Goal: Browse casually: Explore the website without a specific task or goal

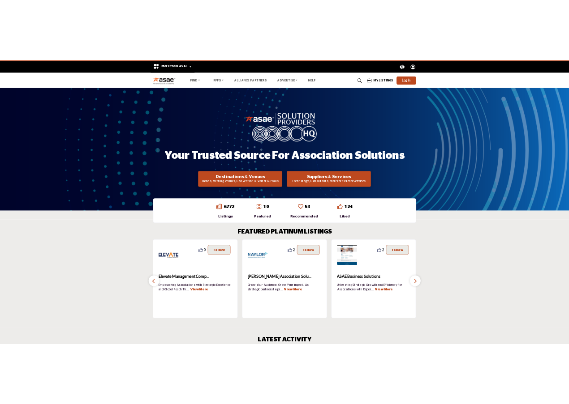
scroll to position [1144, 0]
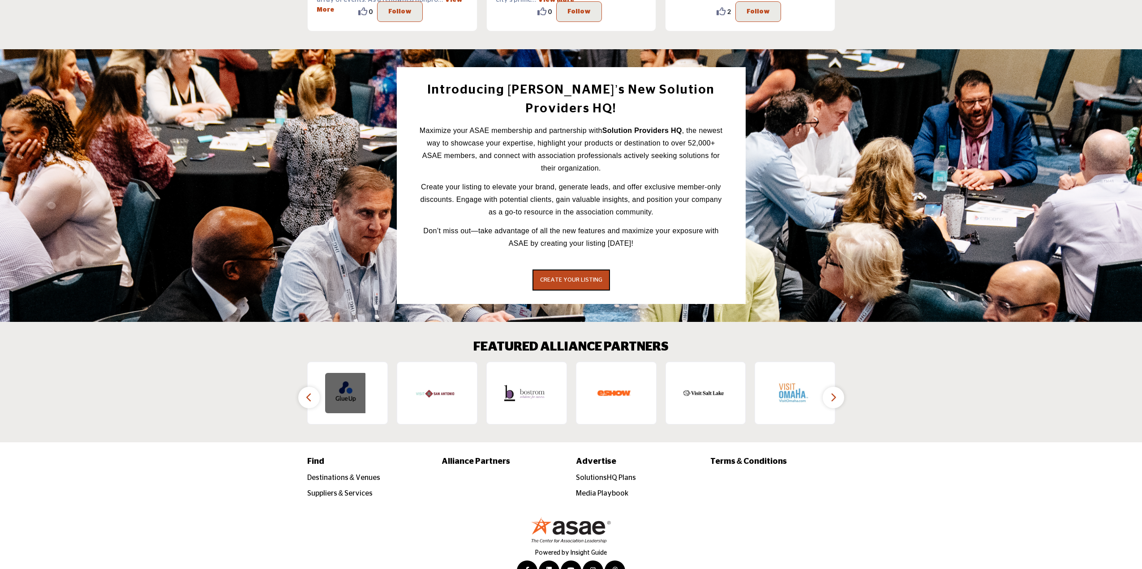
drag, startPoint x: 372, startPoint y: 366, endPoint x: 349, endPoint y: 366, distance: 23.3
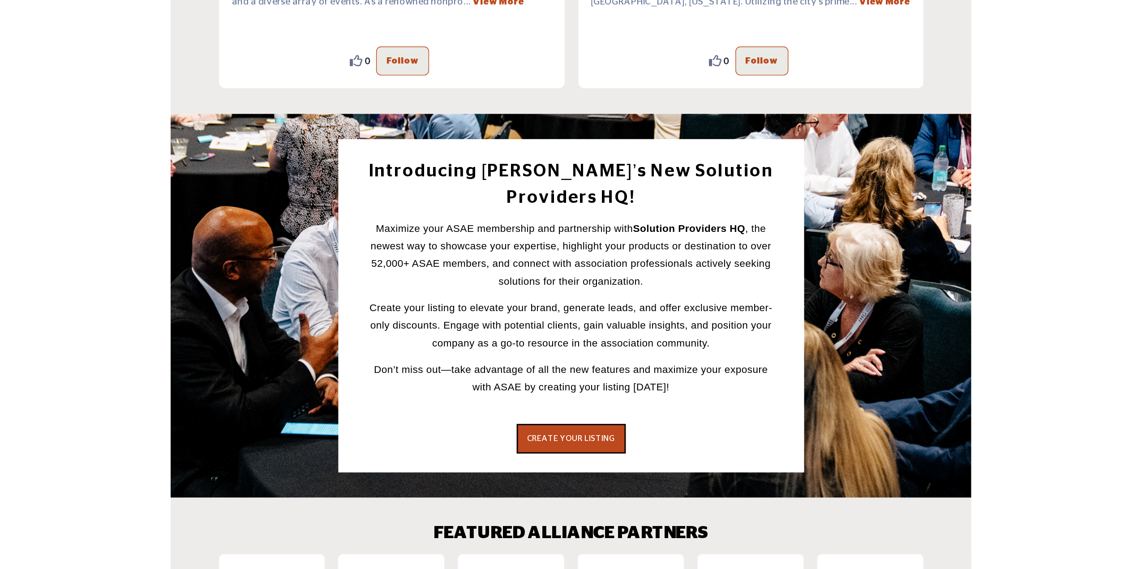
scroll to position [1157, 0]
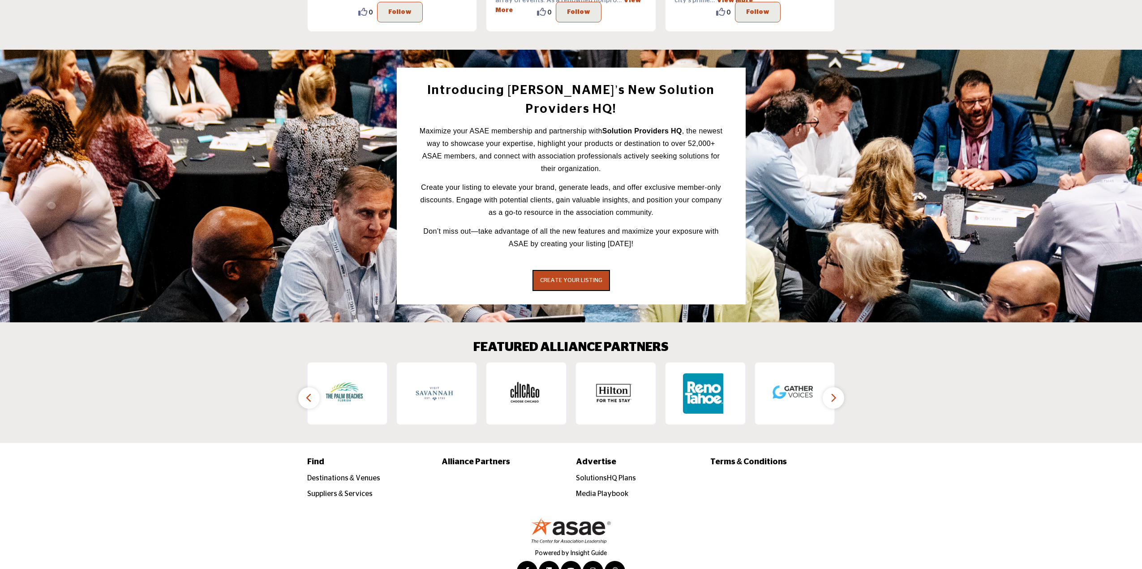
scroll to position [1144, 0]
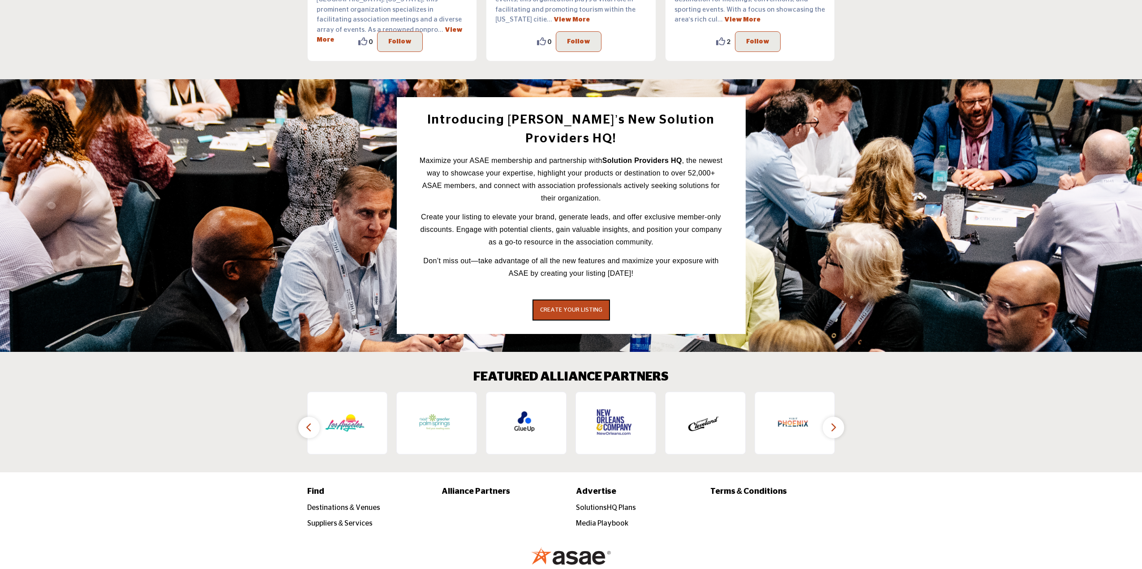
scroll to position [1117, 0]
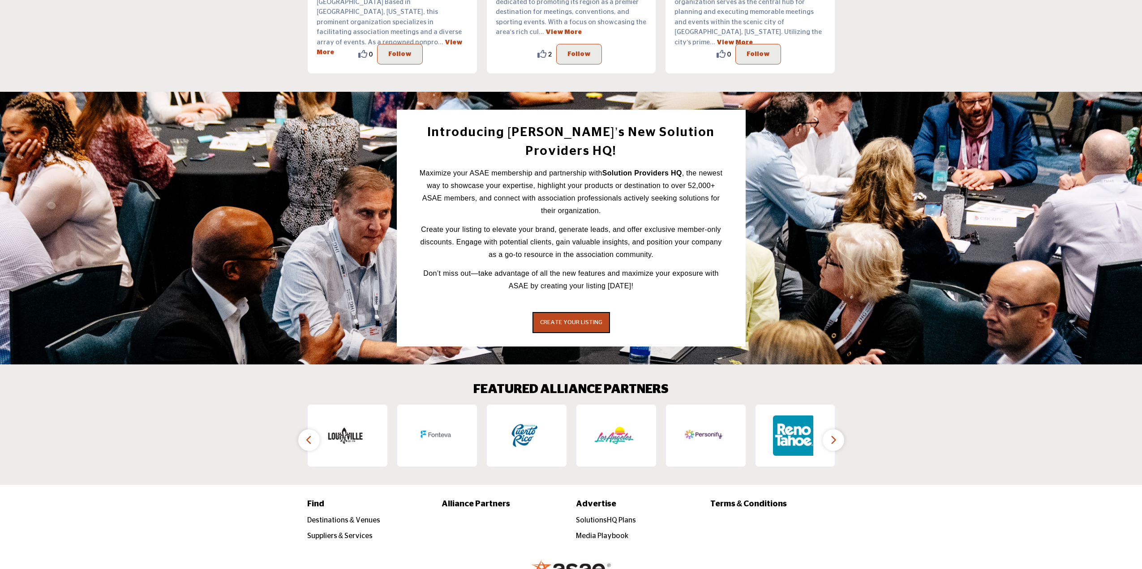
scroll to position [1144, 0]
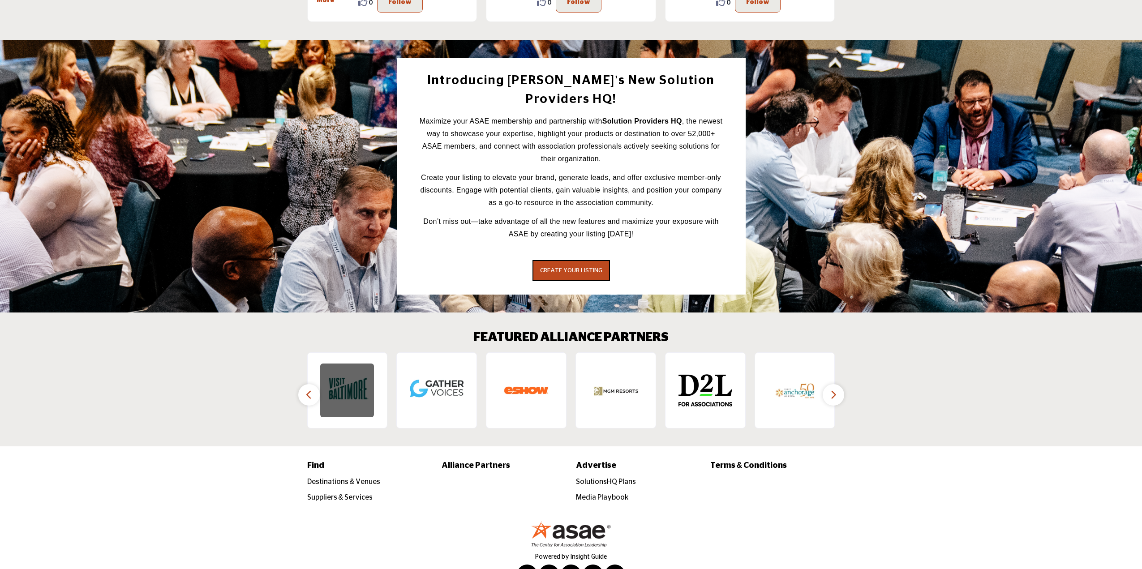
scroll to position [1171, 0]
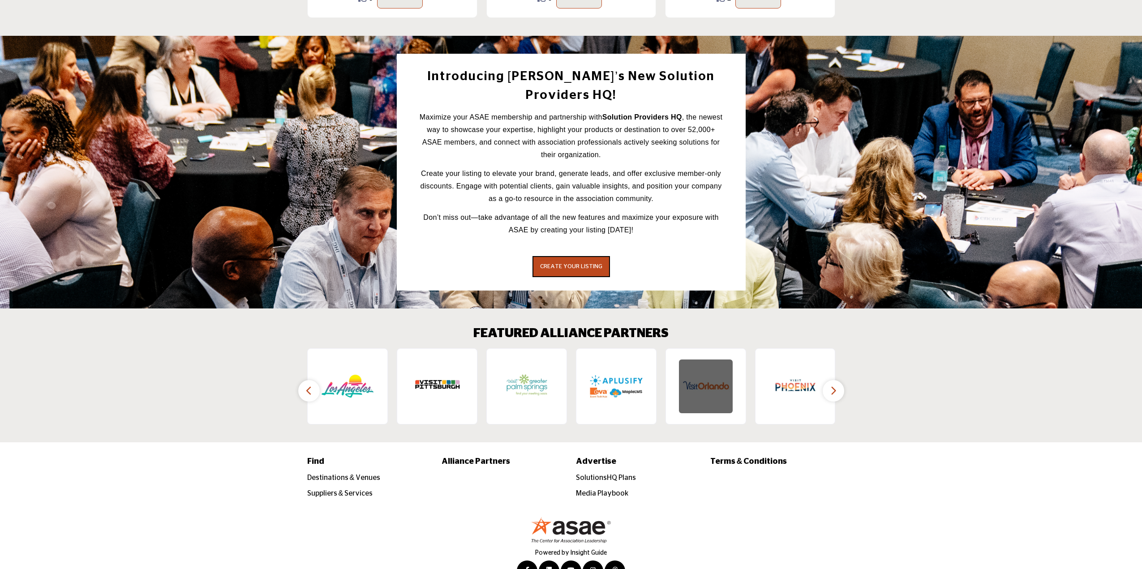
drag, startPoint x: 344, startPoint y: 367, endPoint x: 720, endPoint y: 364, distance: 375.7
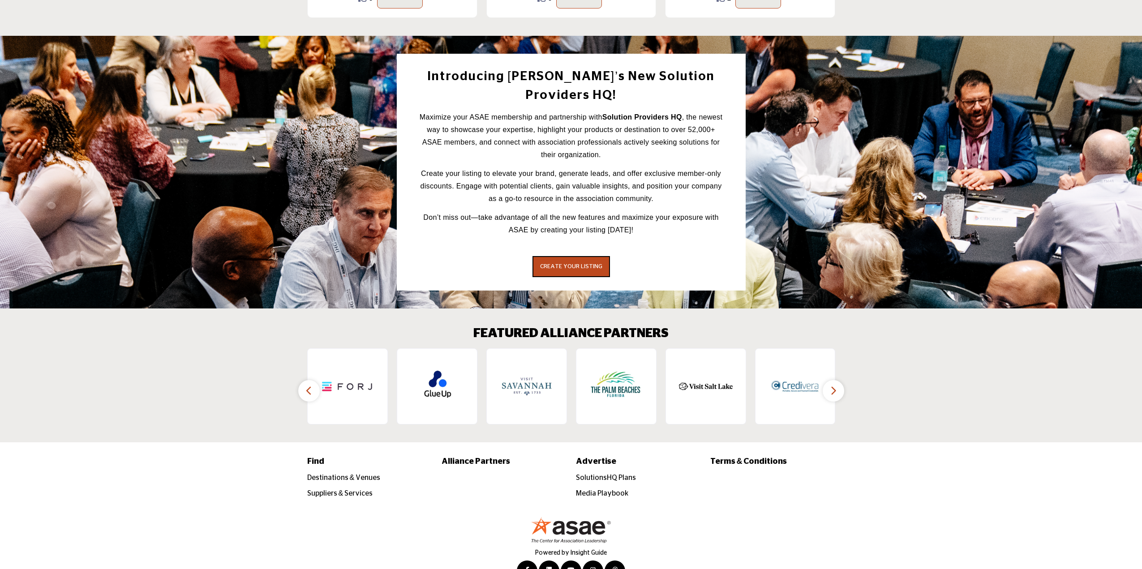
click at [966, 442] on div "Find Destinations & Venues Suppliers & Services" at bounding box center [571, 478] width 1142 height 72
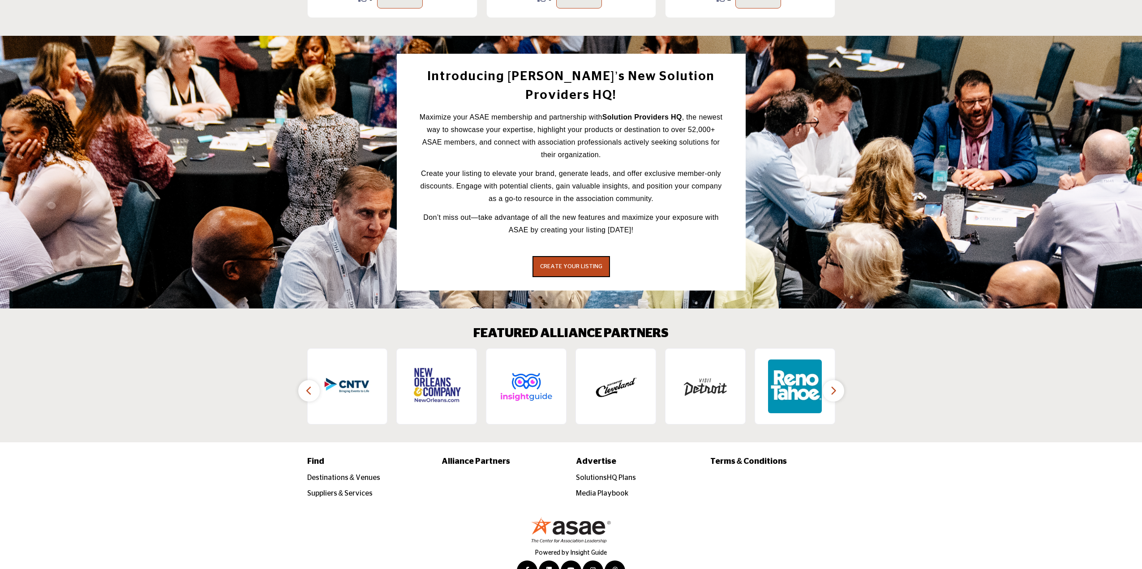
click at [308, 385] on icon "button" at bounding box center [308, 390] width 7 height 11
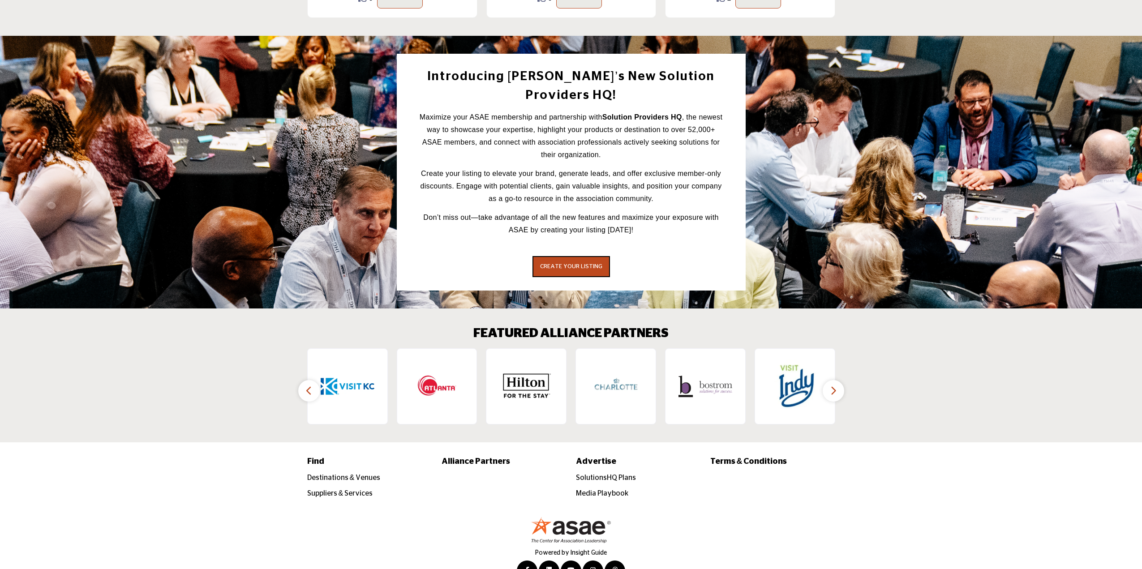
click at [308, 385] on icon "button" at bounding box center [308, 390] width 7 height 11
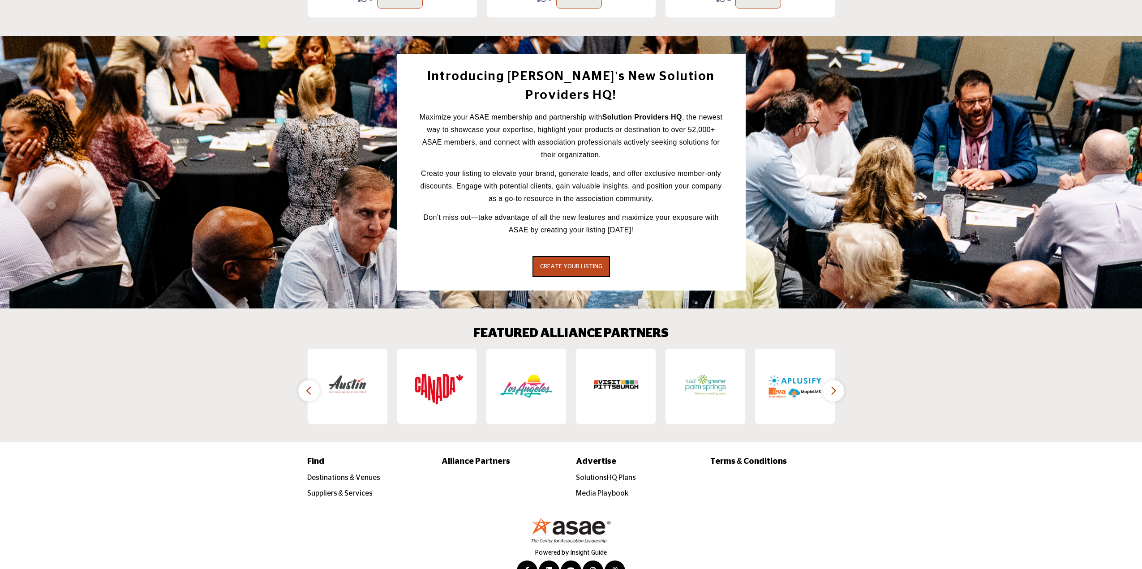
click at [308, 385] on icon "button" at bounding box center [308, 390] width 7 height 11
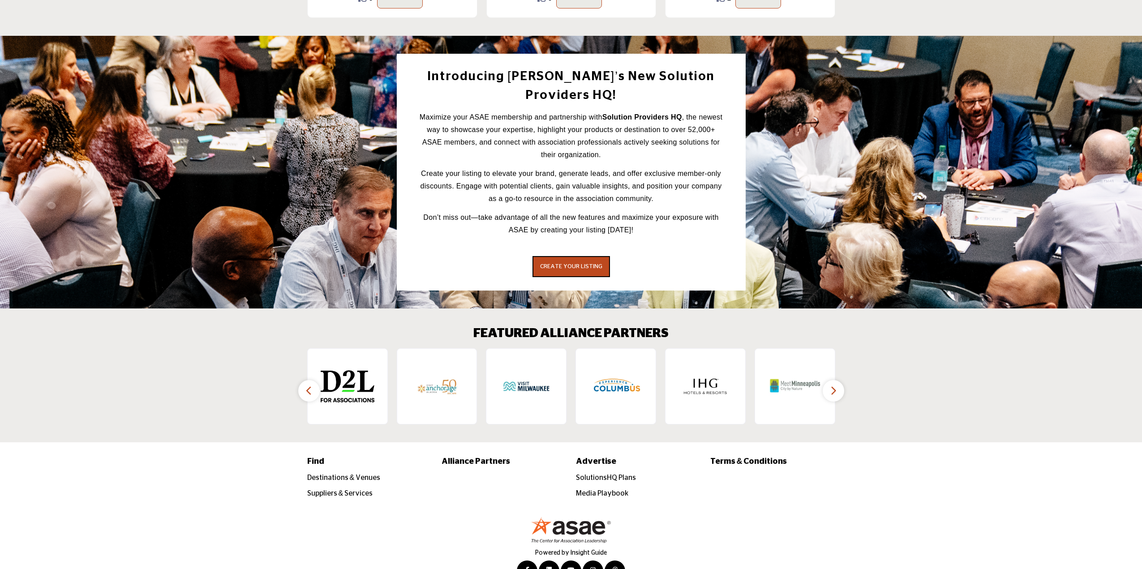
click at [308, 385] on icon "button" at bounding box center [308, 390] width 7 height 11
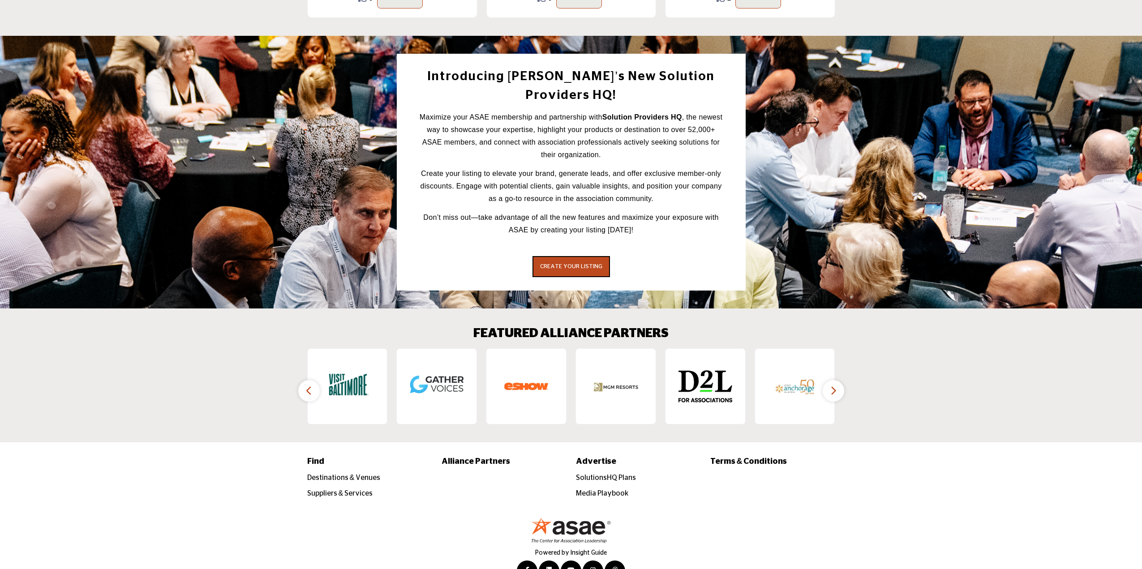
click at [308, 385] on icon "button" at bounding box center [308, 390] width 7 height 11
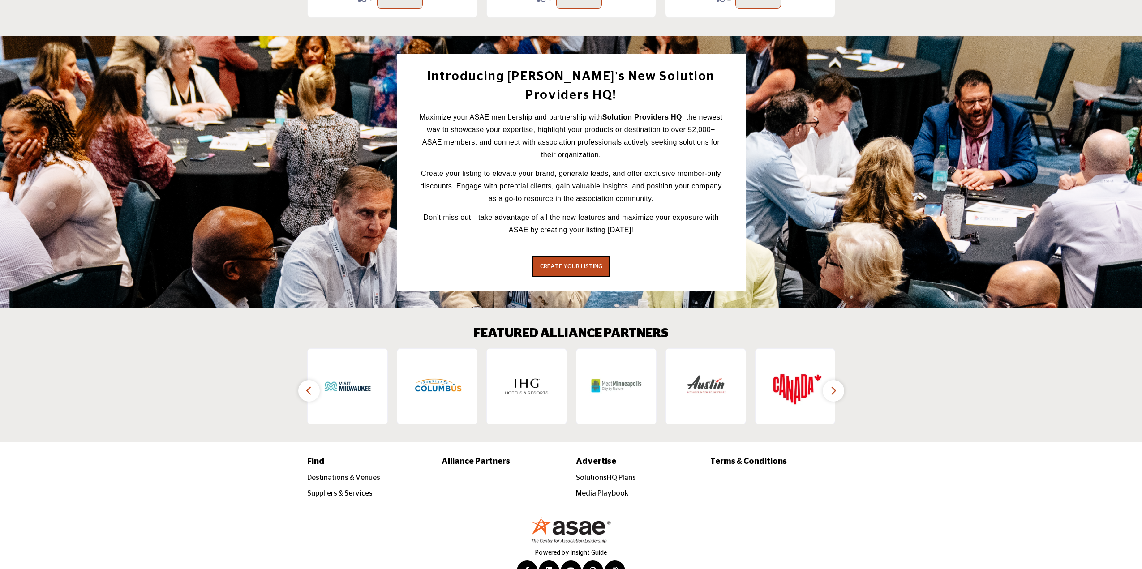
click at [307, 385] on icon "button" at bounding box center [308, 390] width 7 height 11
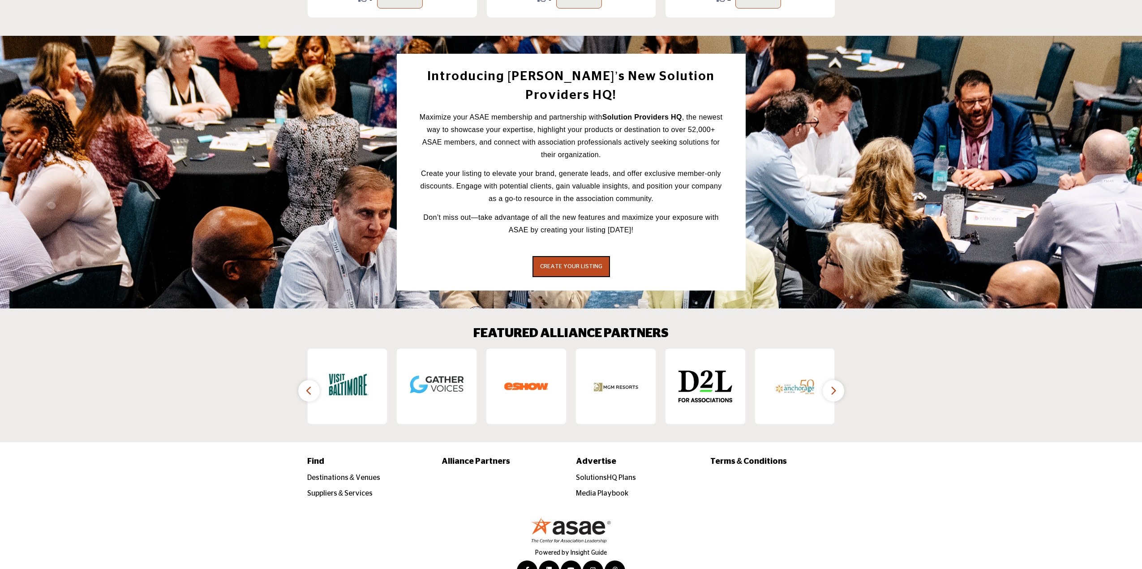
click at [307, 385] on icon "button" at bounding box center [308, 390] width 7 height 11
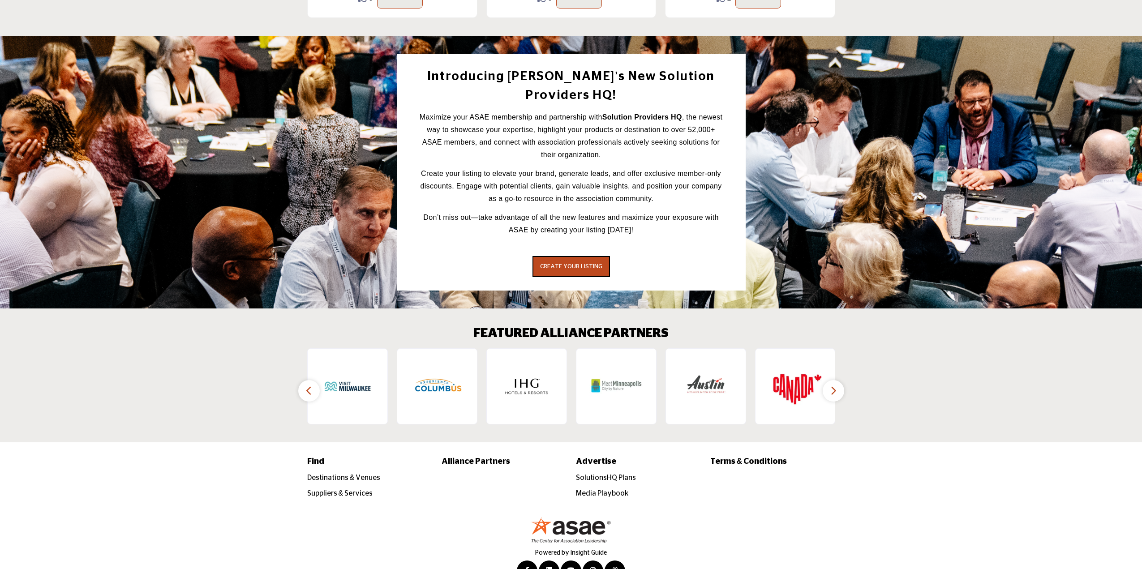
click at [307, 385] on icon "button" at bounding box center [308, 390] width 7 height 11
click at [839, 380] on button "button" at bounding box center [833, 390] width 21 height 21
click at [303, 380] on button "button" at bounding box center [308, 390] width 21 height 21
click at [311, 385] on icon "button" at bounding box center [308, 390] width 7 height 11
click at [304, 380] on button "button" at bounding box center [308, 390] width 21 height 21
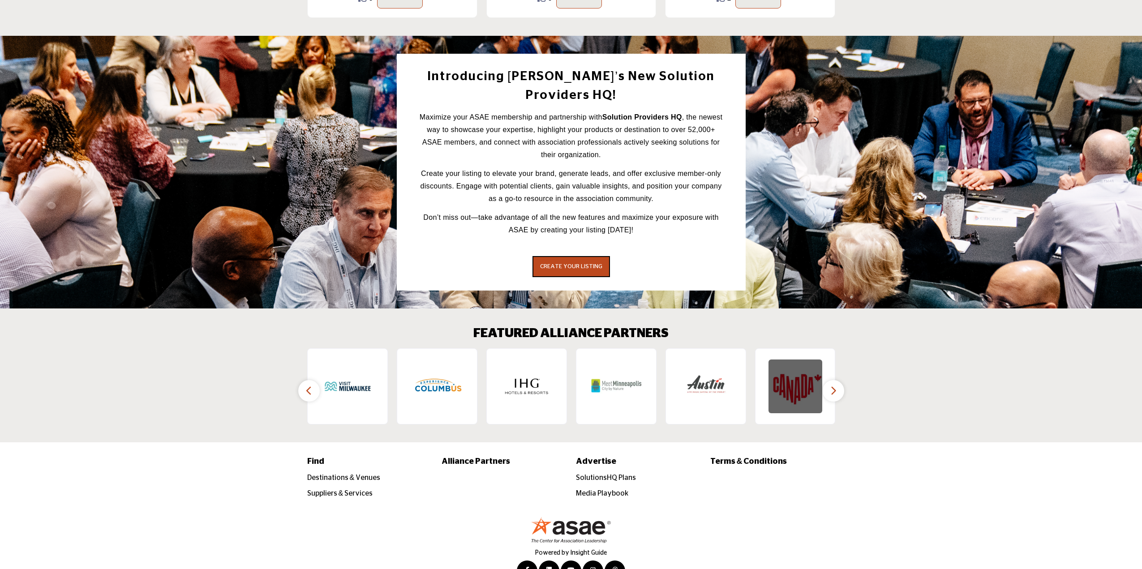
click at [768, 360] on img at bounding box center [795, 387] width 54 height 54
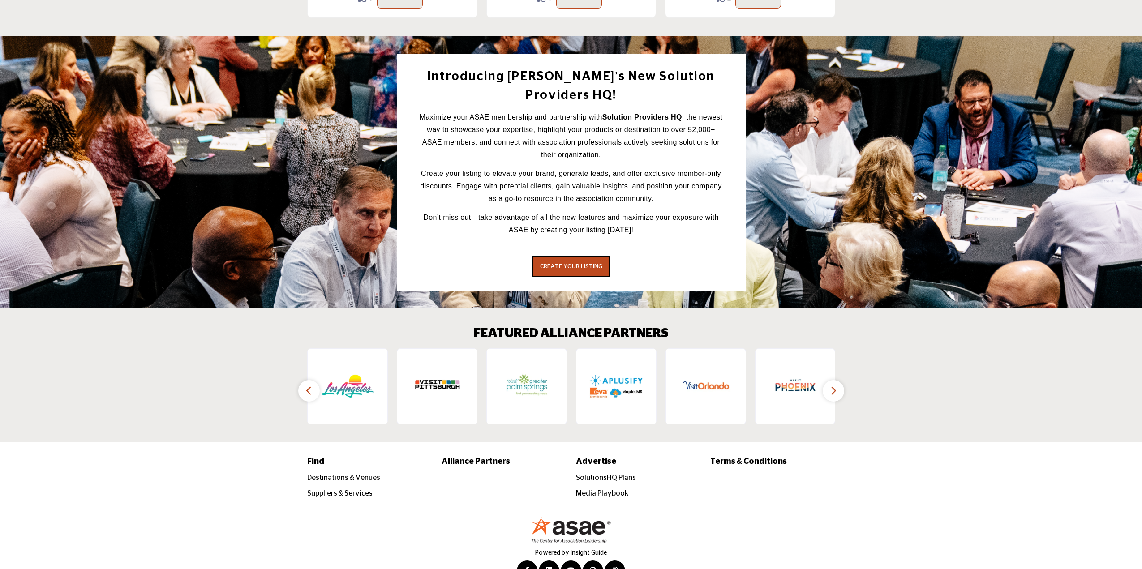
click at [309, 385] on icon "button" at bounding box center [308, 390] width 7 height 11
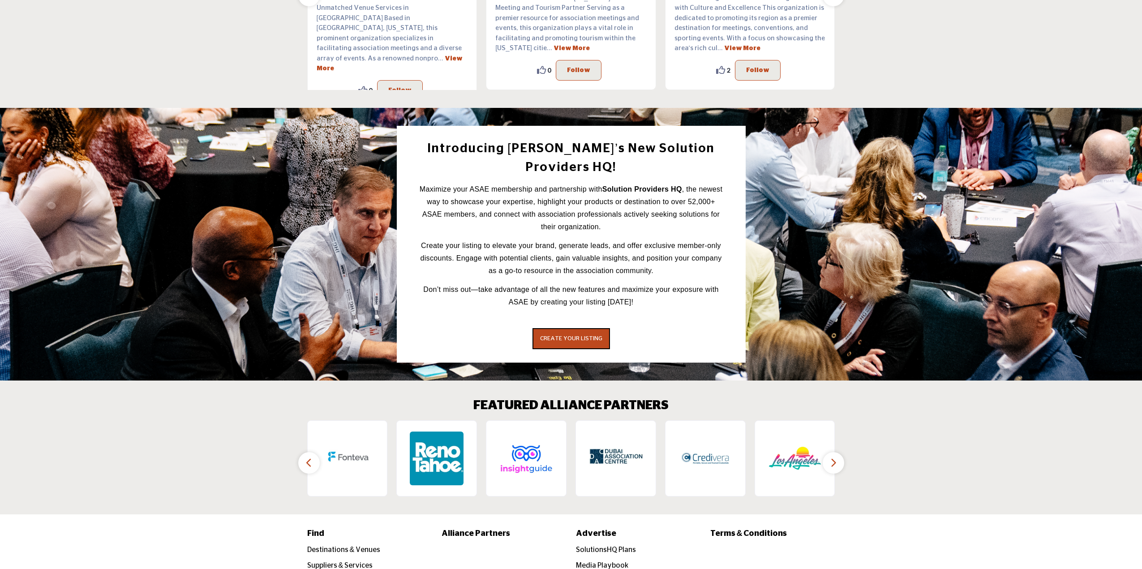
scroll to position [1128, 0]
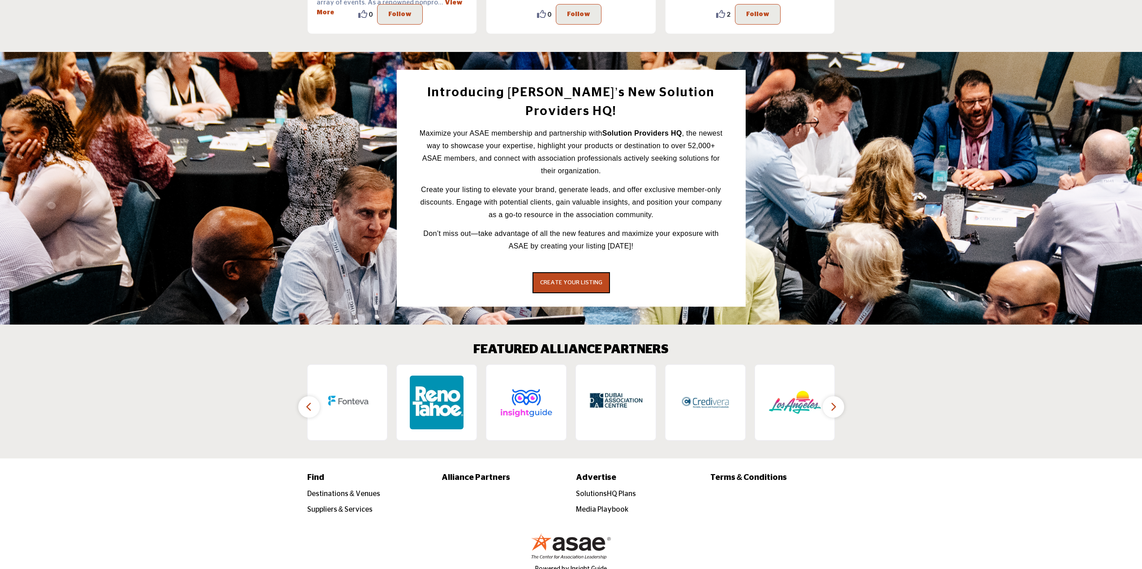
click at [309, 401] on icon "button" at bounding box center [308, 406] width 7 height 11
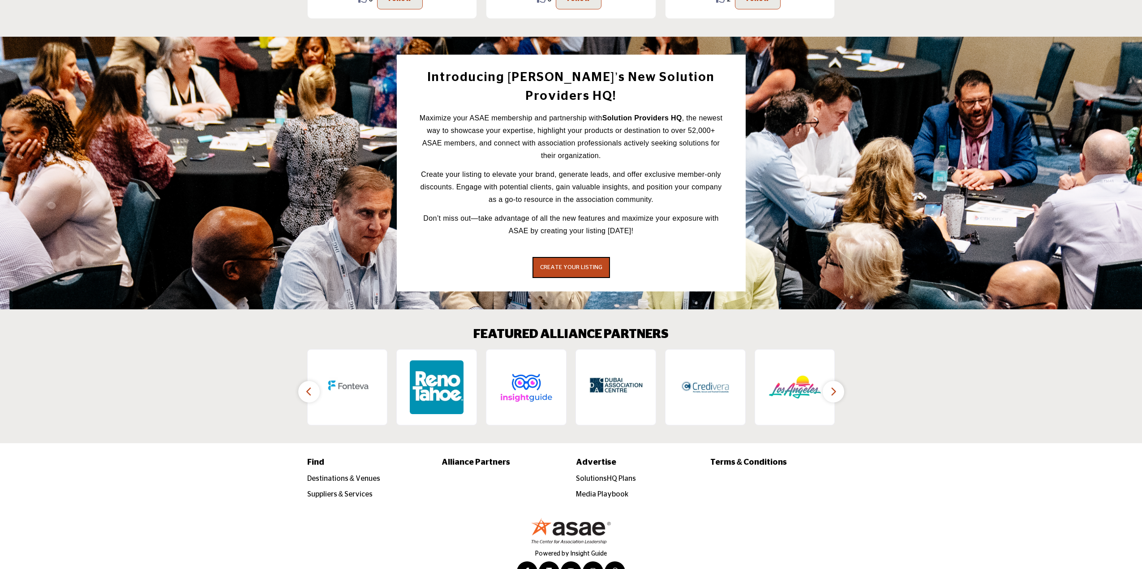
scroll to position [1171, 0]
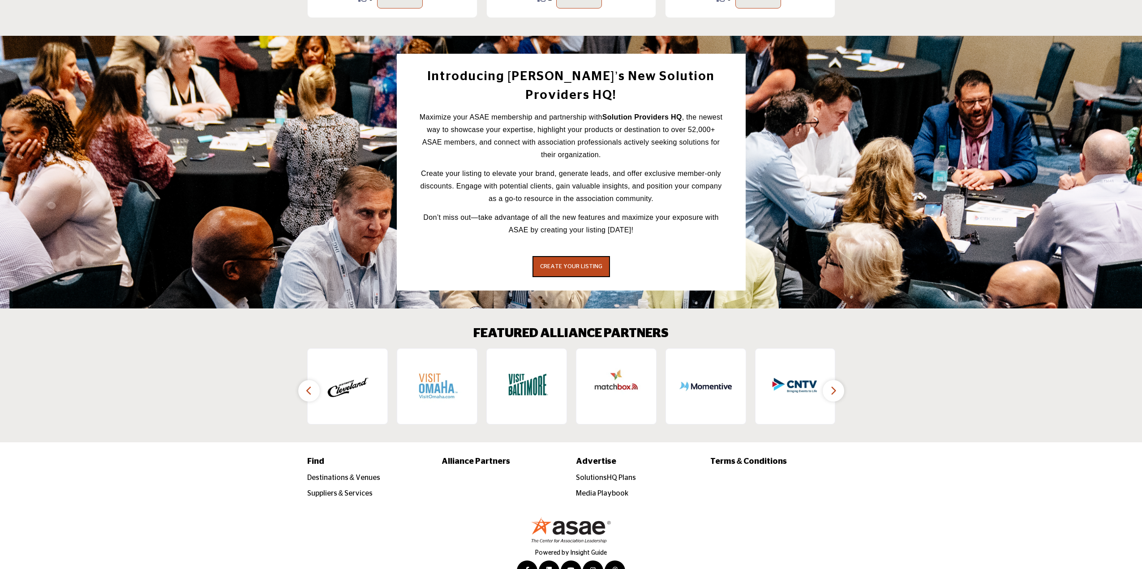
click at [309, 385] on icon "button" at bounding box center [308, 390] width 7 height 11
click at [829, 380] on button "button" at bounding box center [833, 390] width 21 height 21
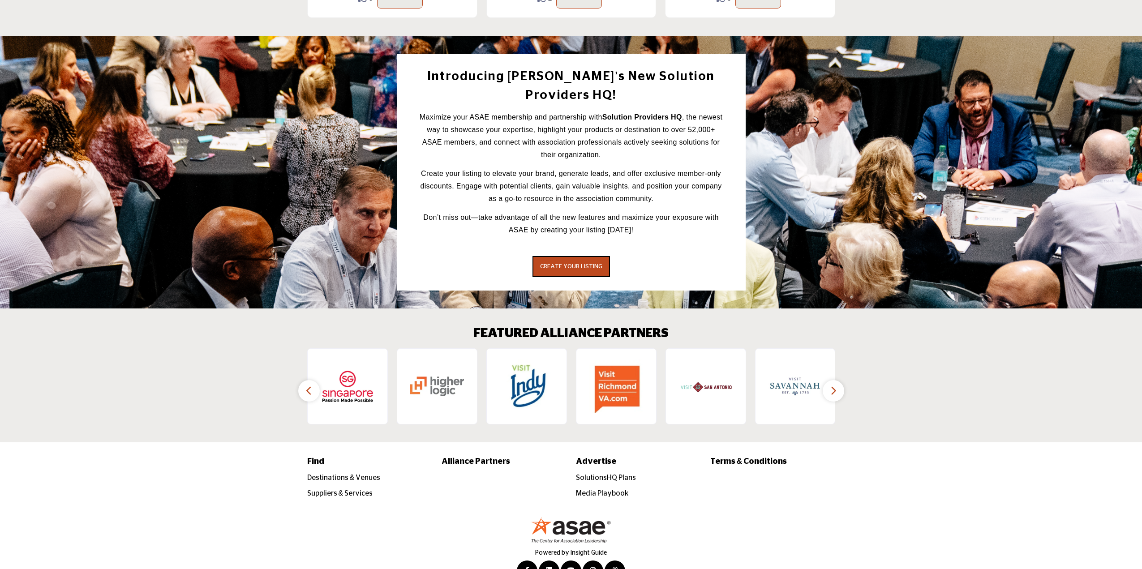
click at [829, 380] on button "button" at bounding box center [833, 390] width 21 height 21
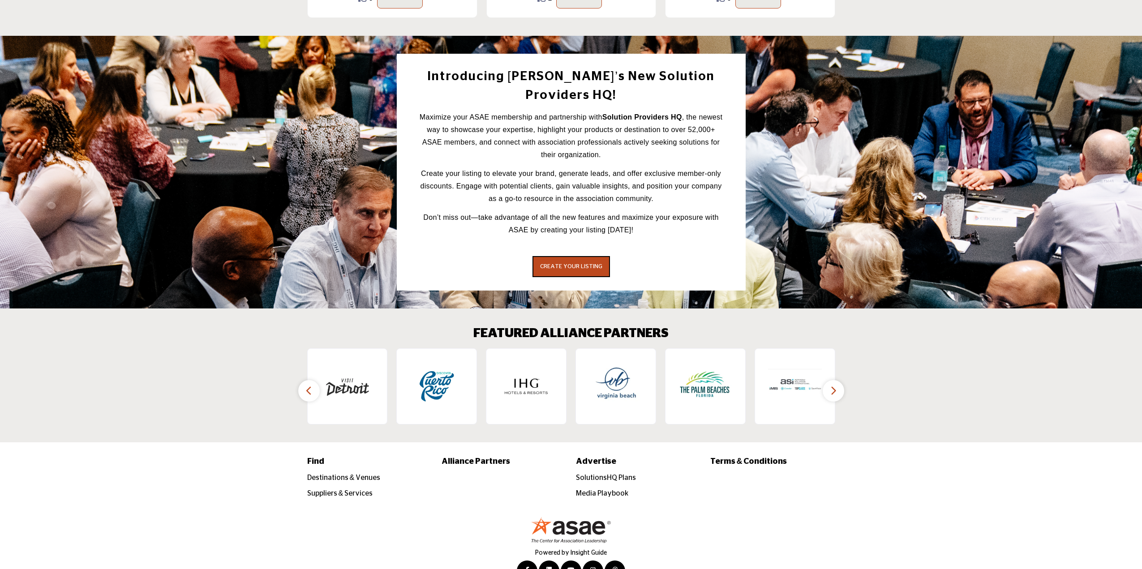
click at [829, 380] on button "button" at bounding box center [833, 390] width 21 height 21
click at [310, 385] on icon "button" at bounding box center [308, 390] width 7 height 11
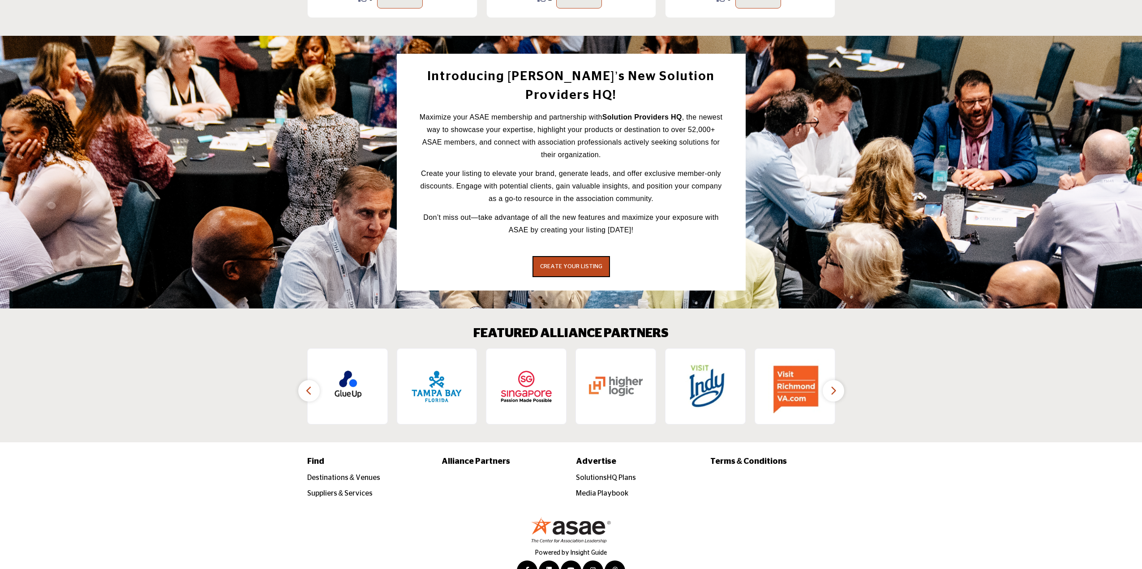
click at [310, 385] on icon "button" at bounding box center [308, 390] width 7 height 11
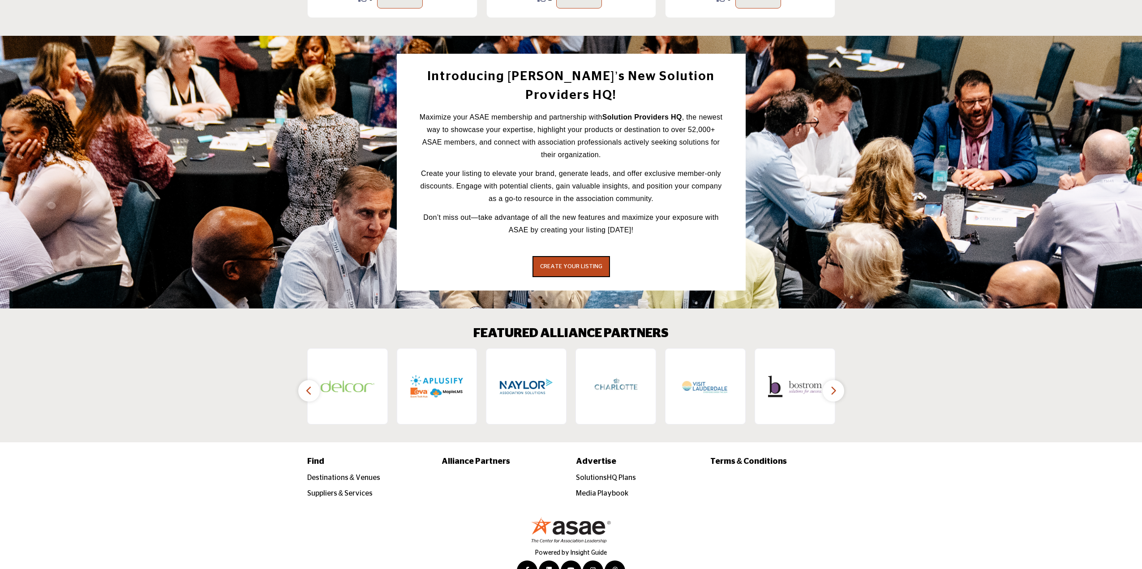
click at [310, 385] on icon "button" at bounding box center [308, 390] width 7 height 11
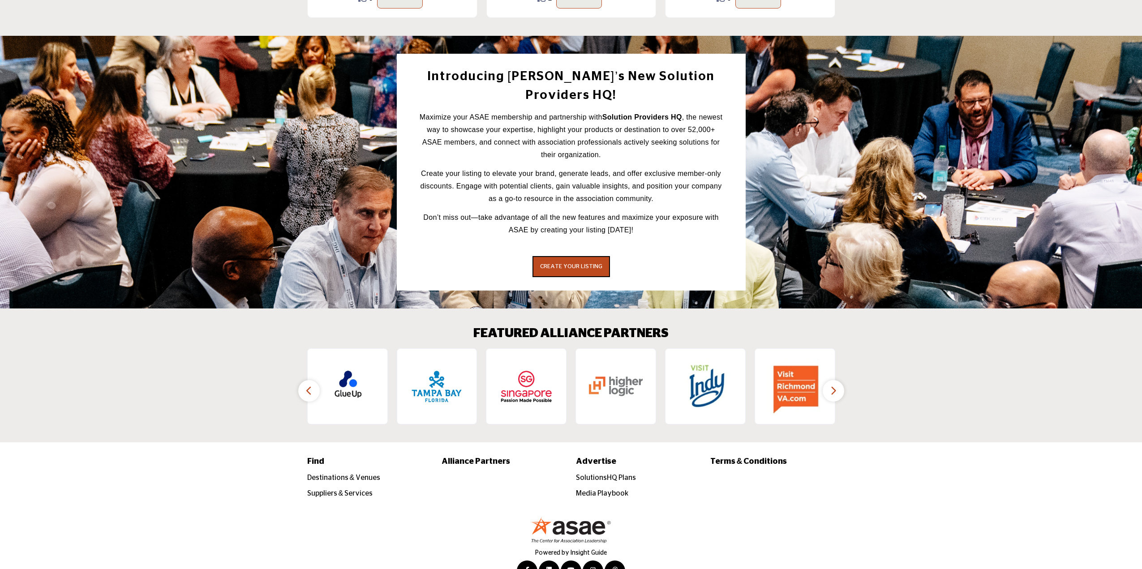
click at [913, 381] on section "FEATURED ALLIANCE PARTNERS ‹ ›" at bounding box center [571, 376] width 1142 height 134
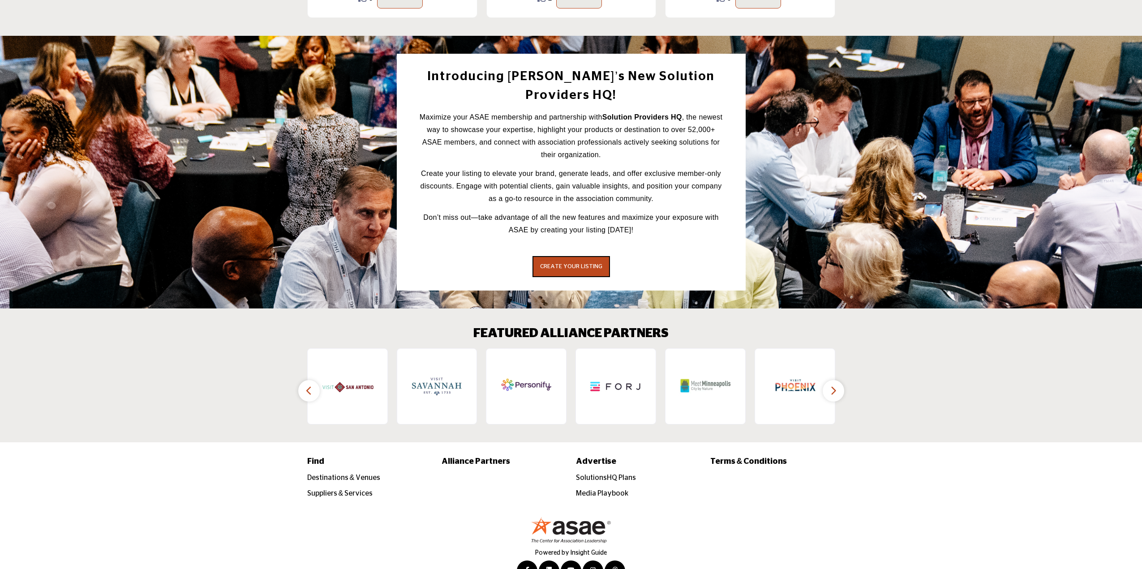
click at [828, 380] on button "button" at bounding box center [833, 390] width 21 height 21
click at [830, 385] on icon "button" at bounding box center [833, 390] width 7 height 11
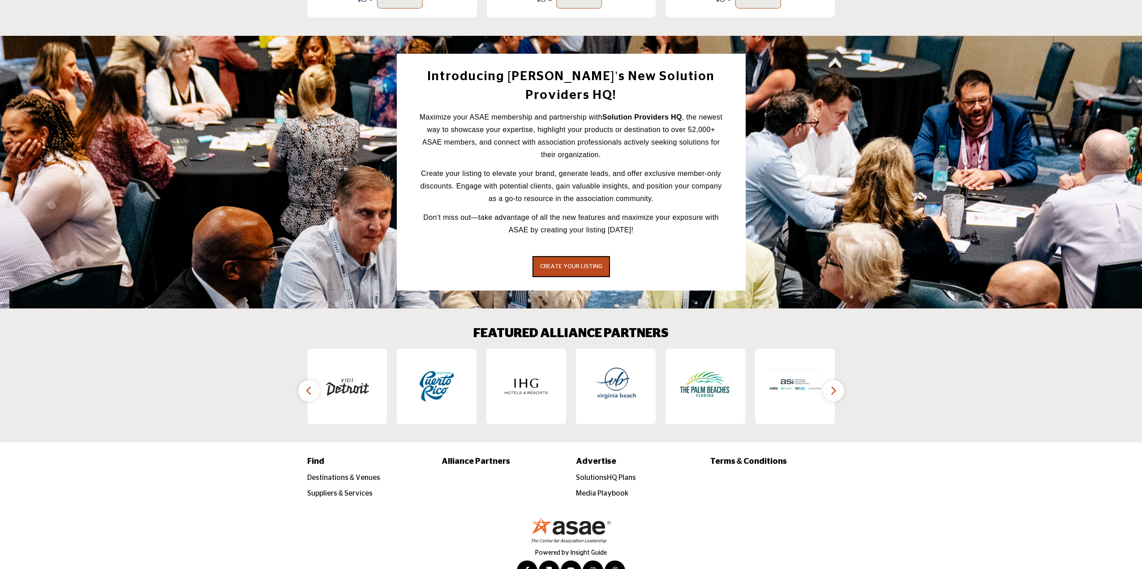
click at [310, 385] on icon "button" at bounding box center [308, 390] width 7 height 11
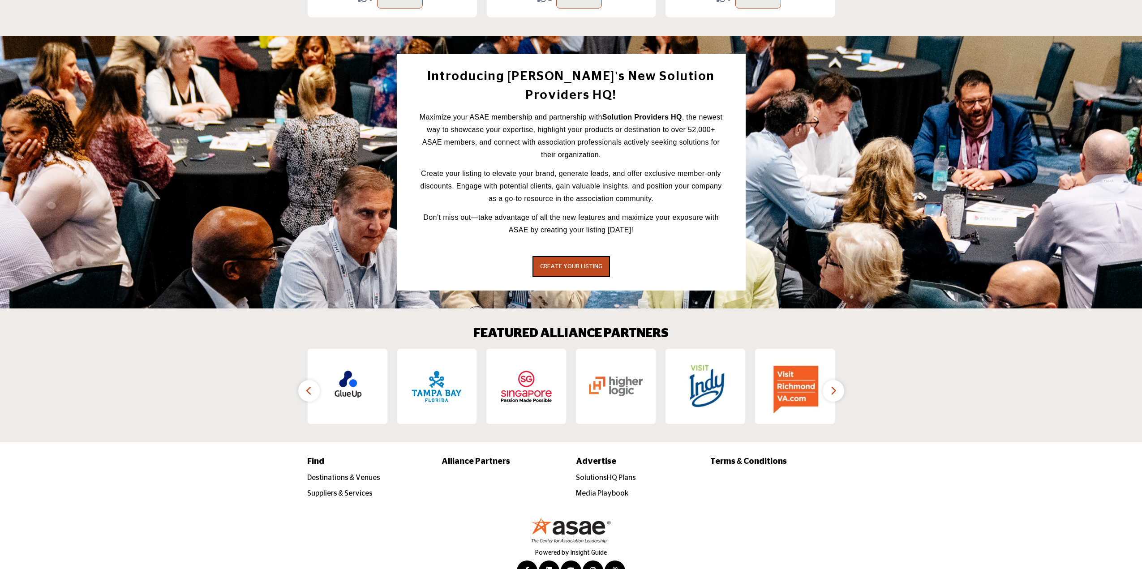
click at [310, 385] on icon "button" at bounding box center [308, 390] width 7 height 11
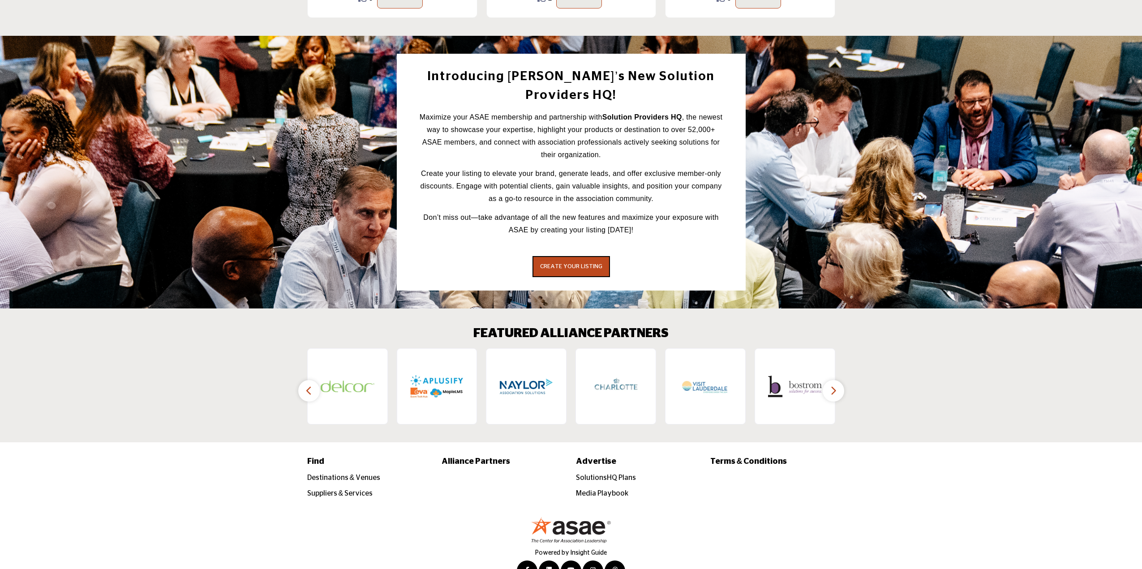
click at [310, 385] on icon "button" at bounding box center [308, 390] width 7 height 11
click at [313, 380] on button "button" at bounding box center [308, 390] width 21 height 21
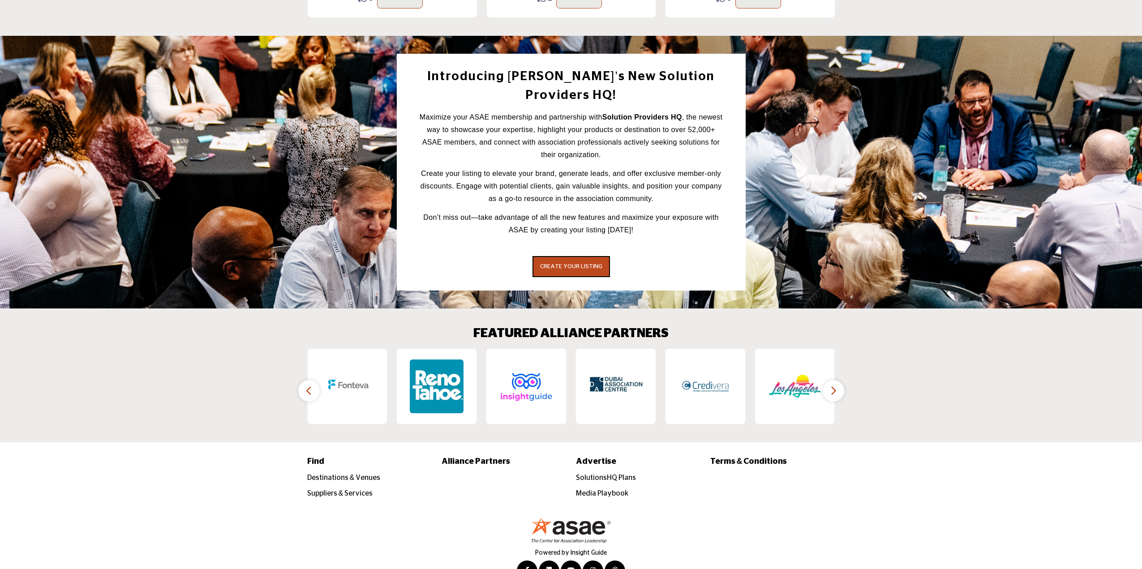
click at [313, 380] on button "button" at bounding box center [308, 390] width 21 height 21
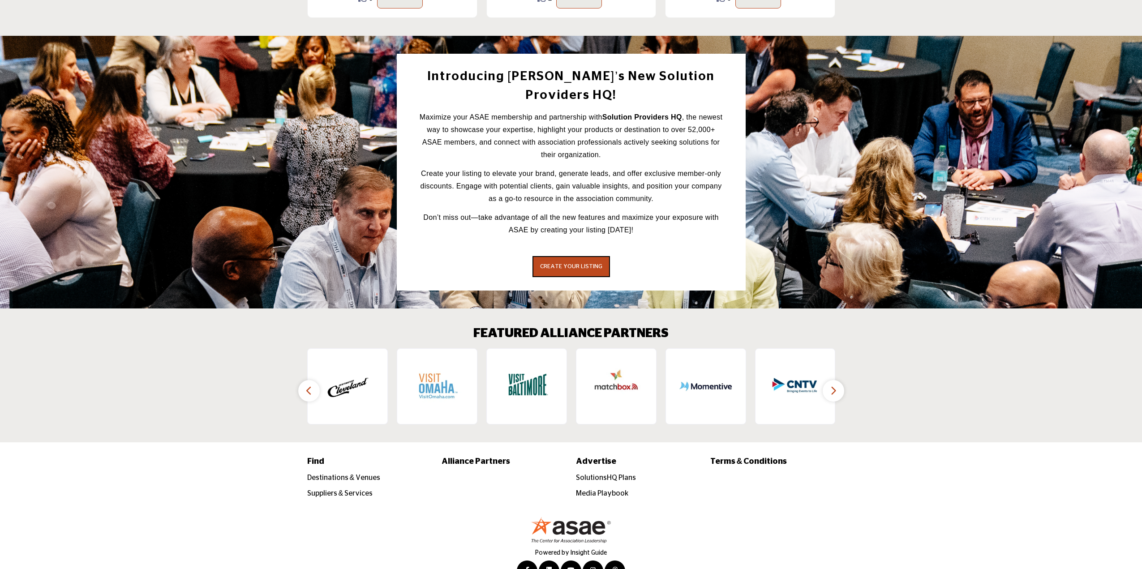
click at [313, 380] on button "button" at bounding box center [308, 390] width 21 height 21
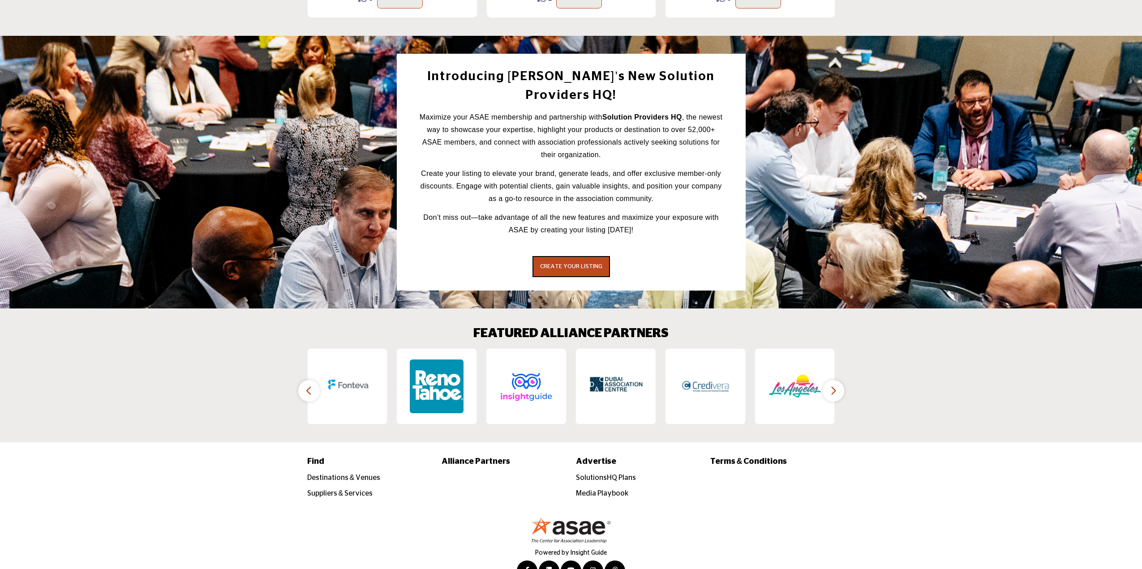
click at [313, 380] on button "button" at bounding box center [308, 390] width 21 height 21
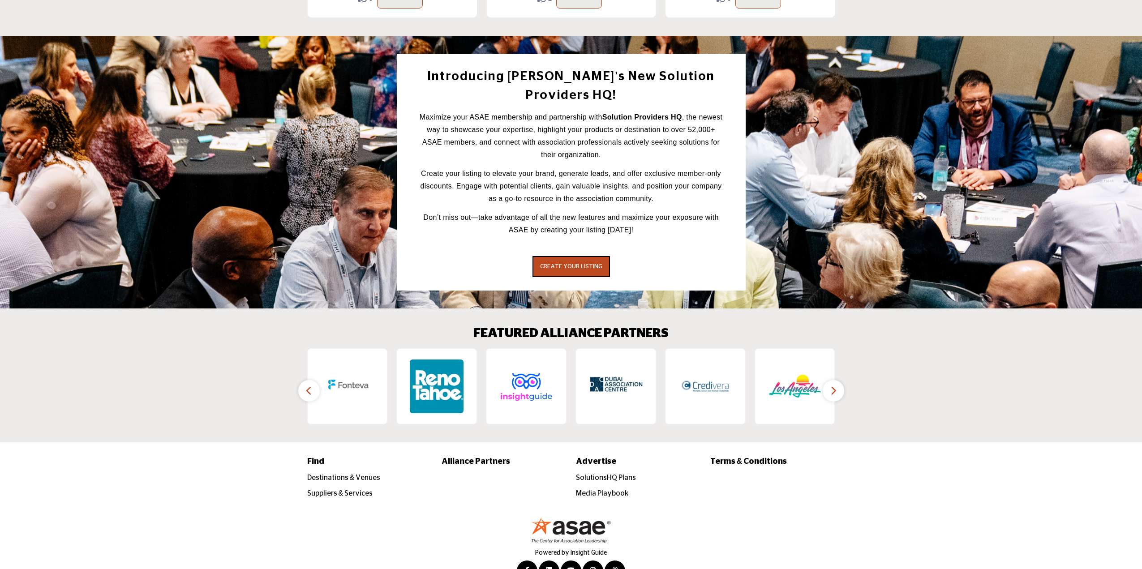
click at [313, 380] on button "button" at bounding box center [308, 390] width 21 height 21
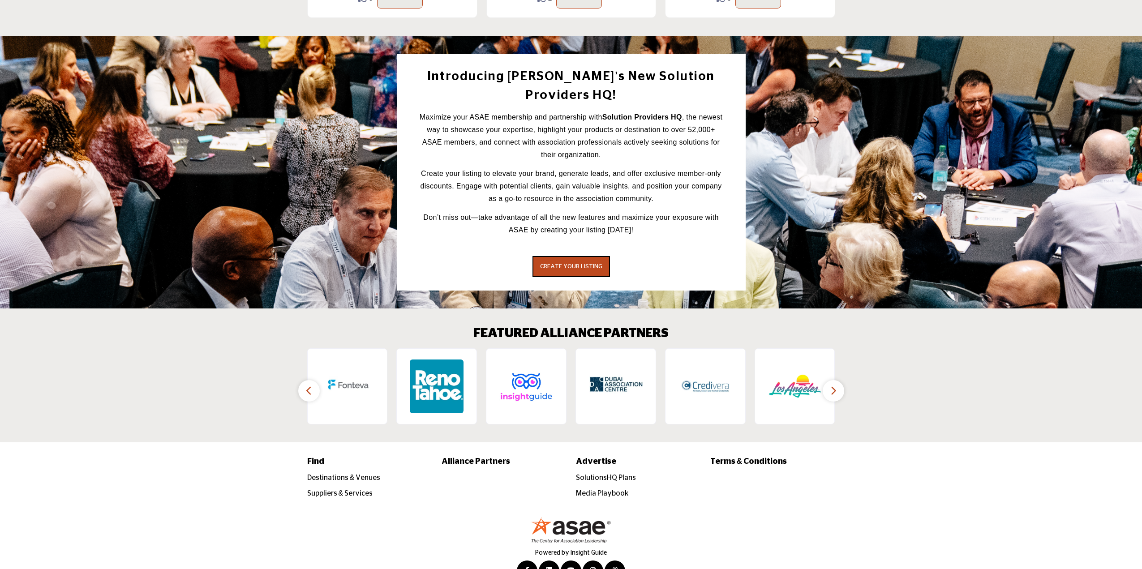
click at [313, 380] on button "button" at bounding box center [308, 390] width 21 height 21
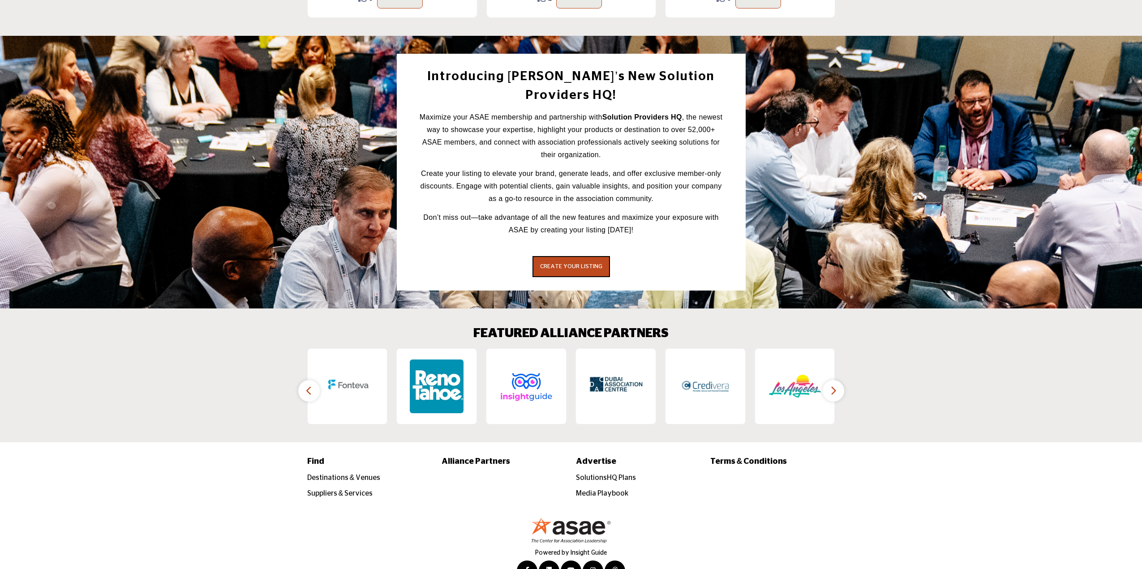
click at [313, 380] on button "button" at bounding box center [308, 390] width 21 height 21
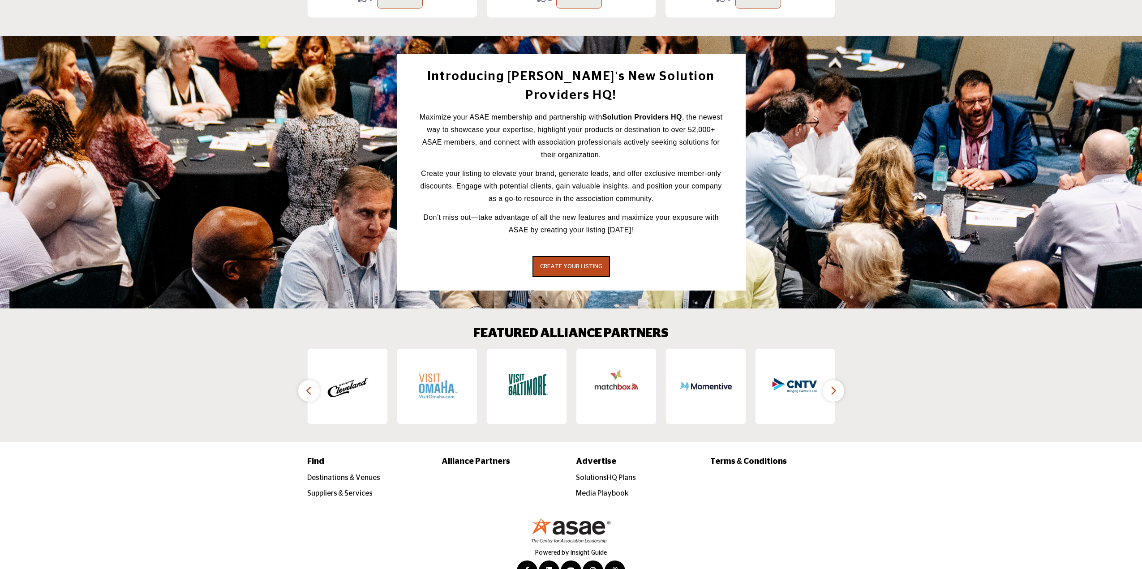
click at [313, 380] on button "button" at bounding box center [308, 390] width 21 height 21
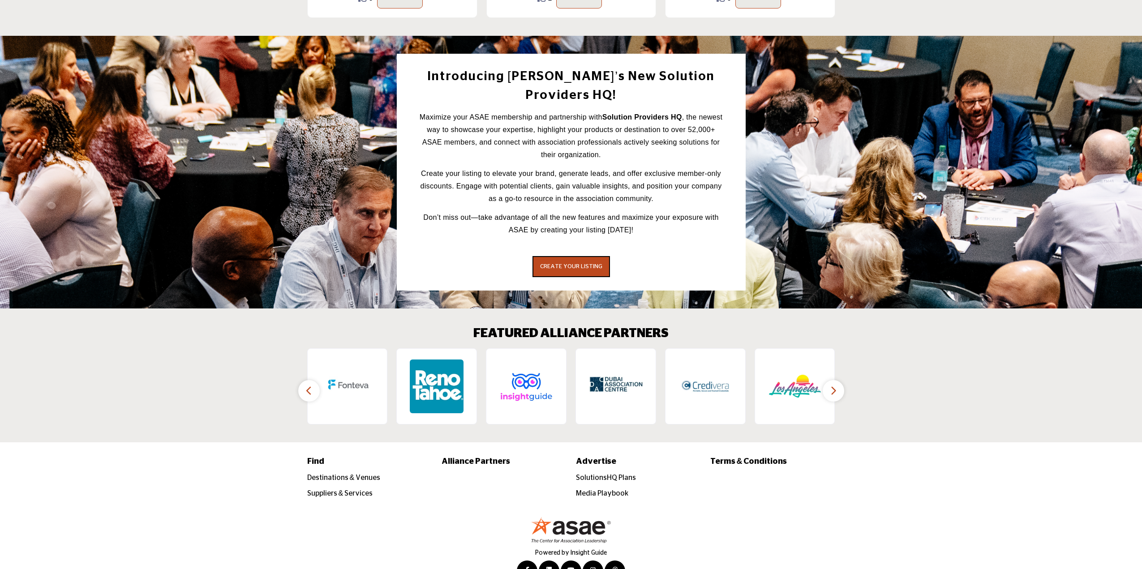
click at [313, 380] on button "button" at bounding box center [308, 390] width 21 height 21
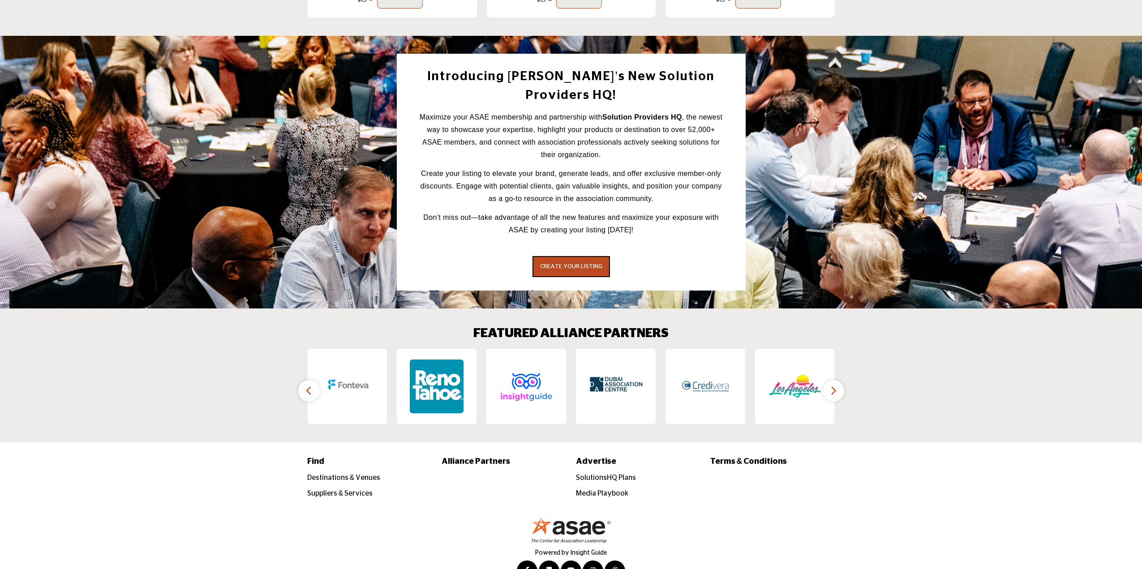
click at [313, 380] on button "button" at bounding box center [308, 390] width 21 height 21
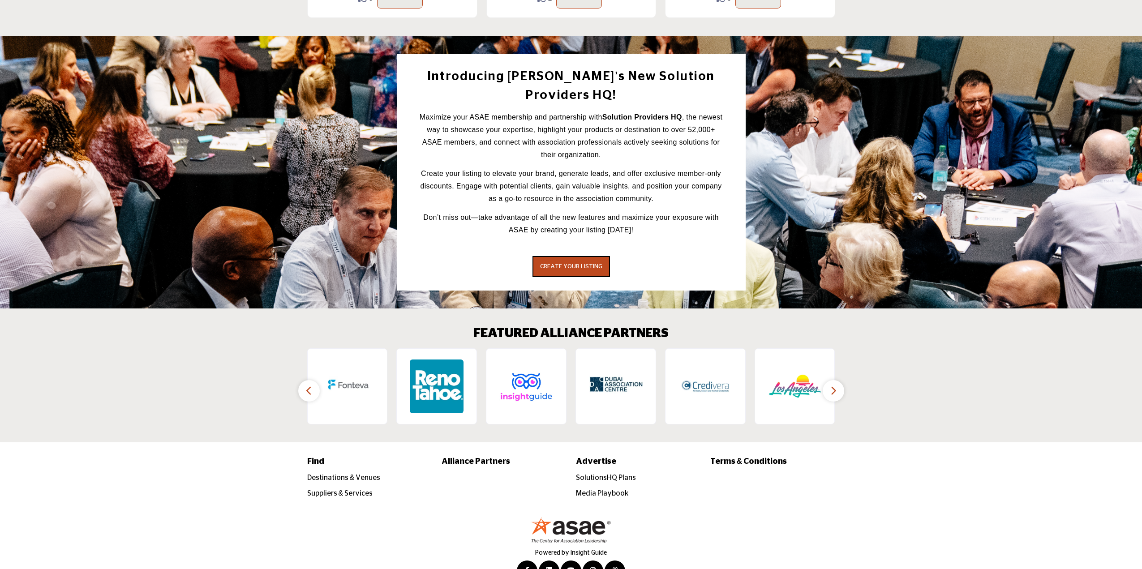
click at [313, 380] on button "button" at bounding box center [308, 390] width 21 height 21
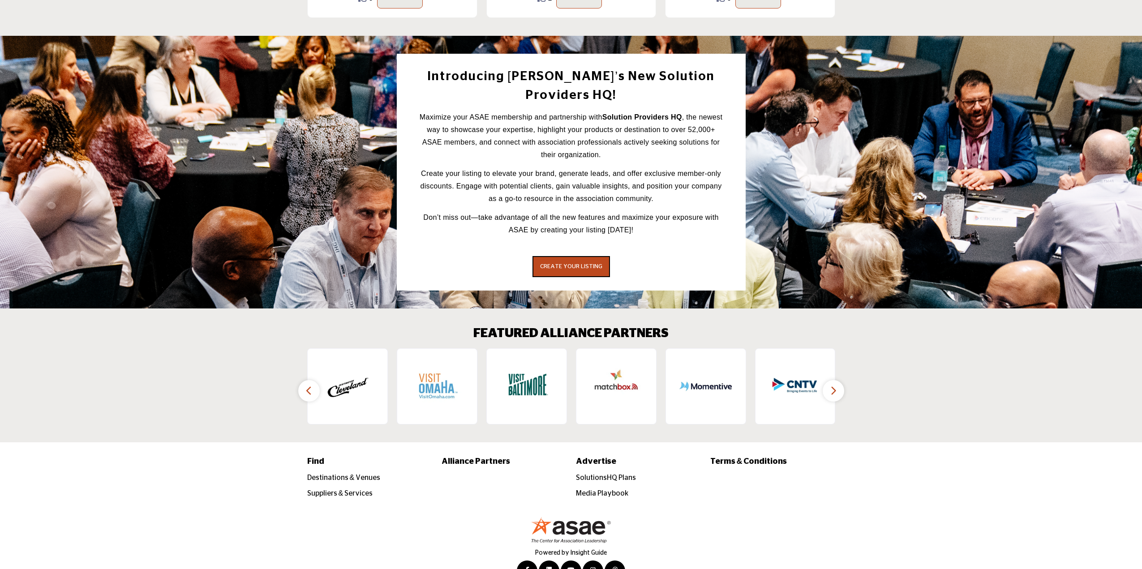
click at [313, 380] on button "button" at bounding box center [308, 390] width 21 height 21
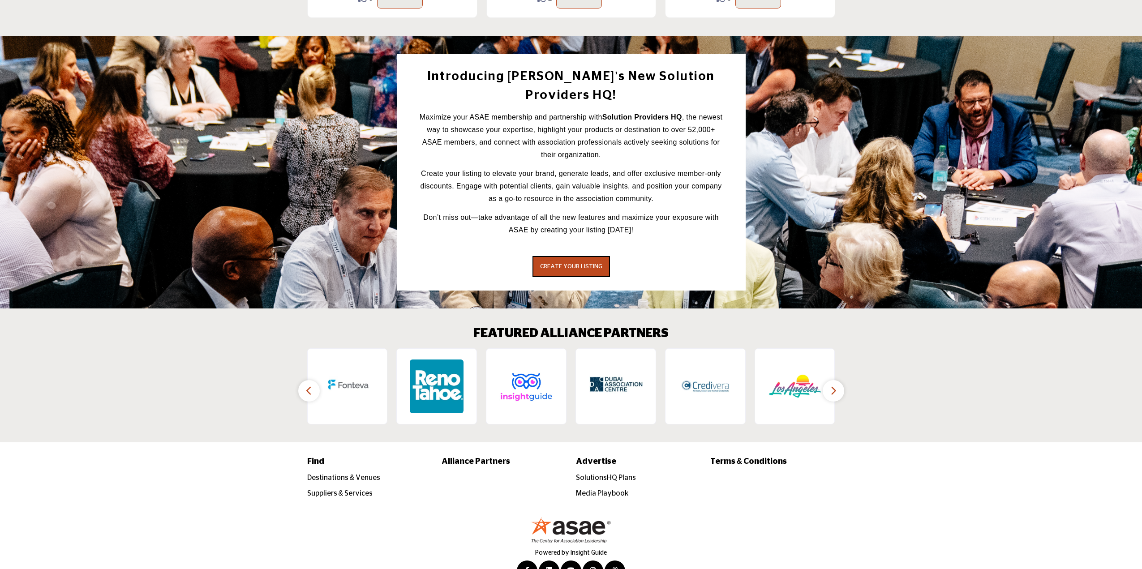
click at [313, 380] on button "button" at bounding box center [308, 390] width 21 height 21
click at [312, 385] on icon "button" at bounding box center [308, 390] width 7 height 11
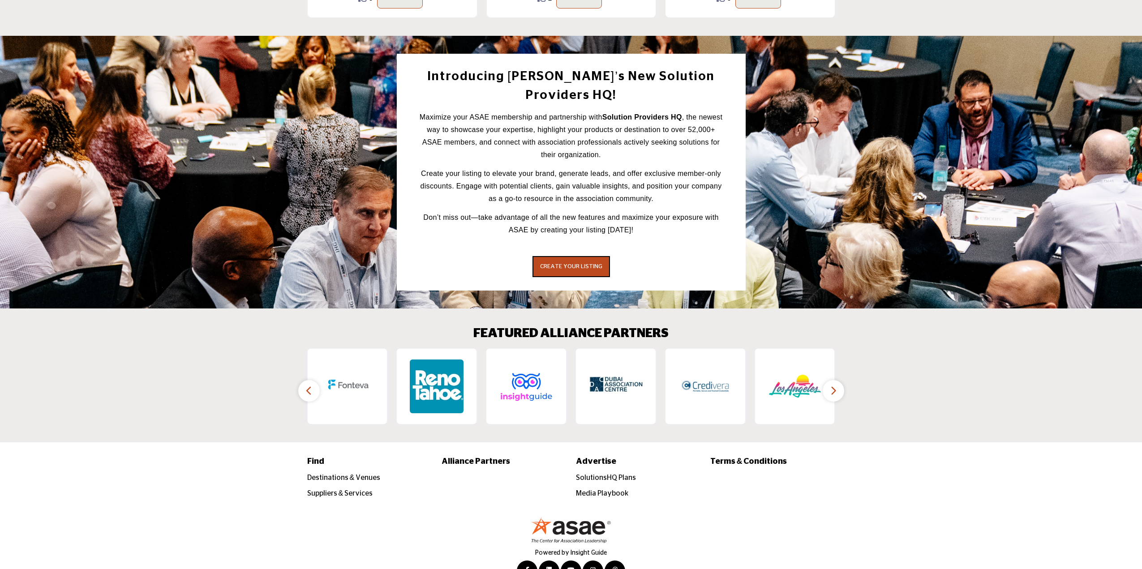
click at [312, 385] on icon "button" at bounding box center [308, 390] width 7 height 11
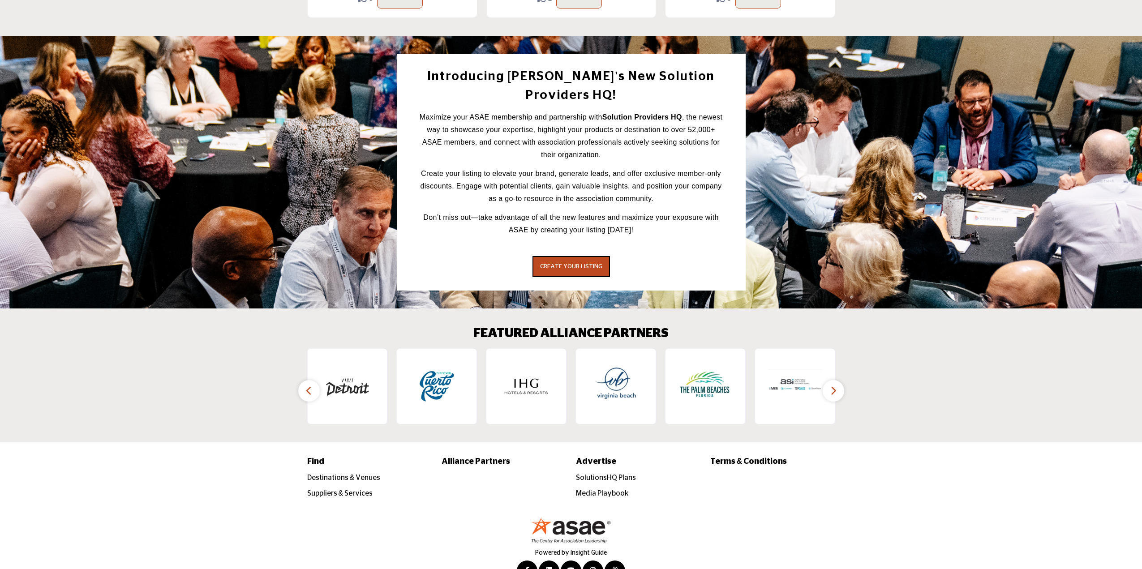
click at [831, 521] on div "Powered by Insight Guide" at bounding box center [570, 549] width 537 height 64
click at [302, 380] on button "button" at bounding box center [308, 390] width 21 height 21
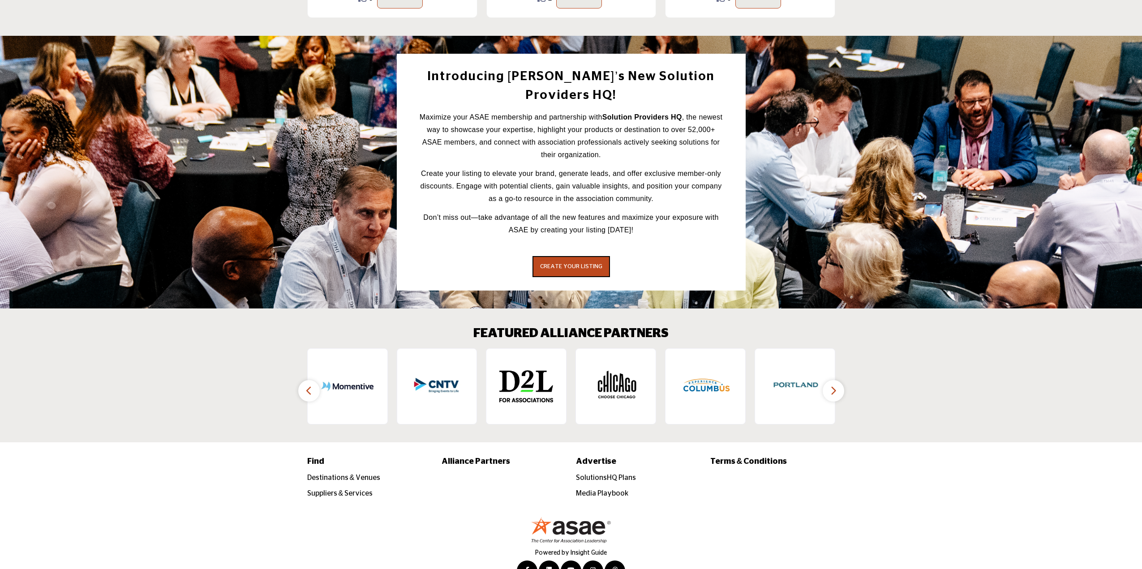
click at [302, 380] on button "button" at bounding box center [308, 390] width 21 height 21
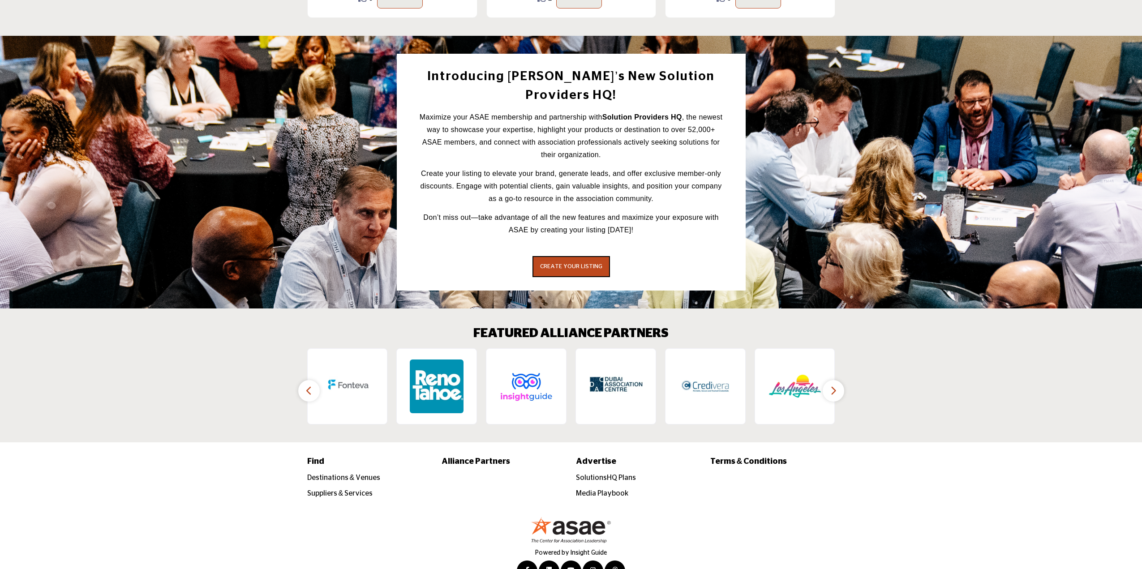
click at [302, 380] on button "button" at bounding box center [308, 390] width 21 height 21
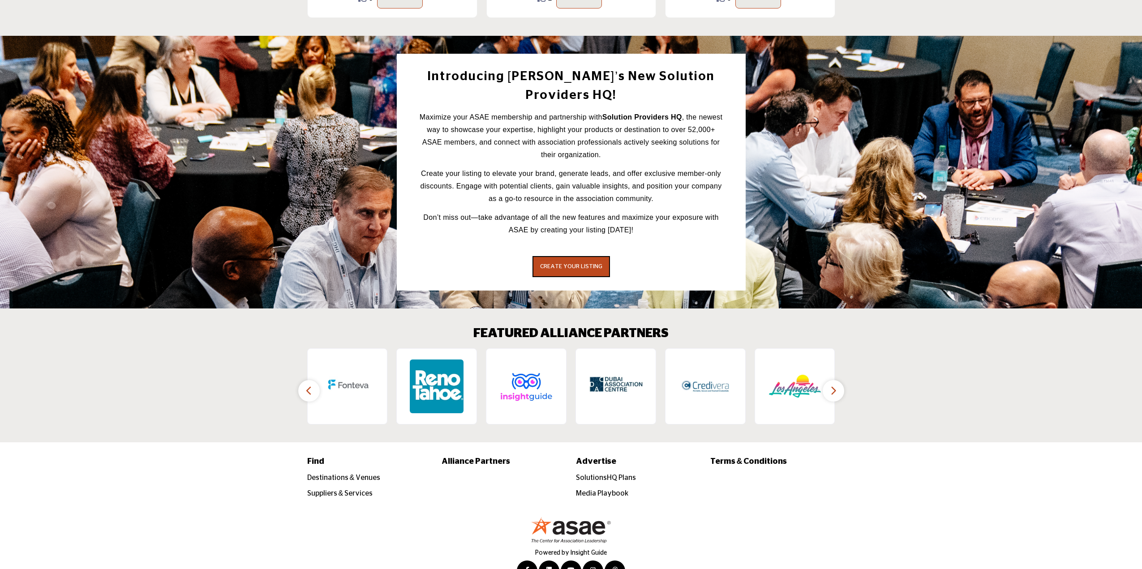
click at [302, 380] on button "button" at bounding box center [308, 390] width 21 height 21
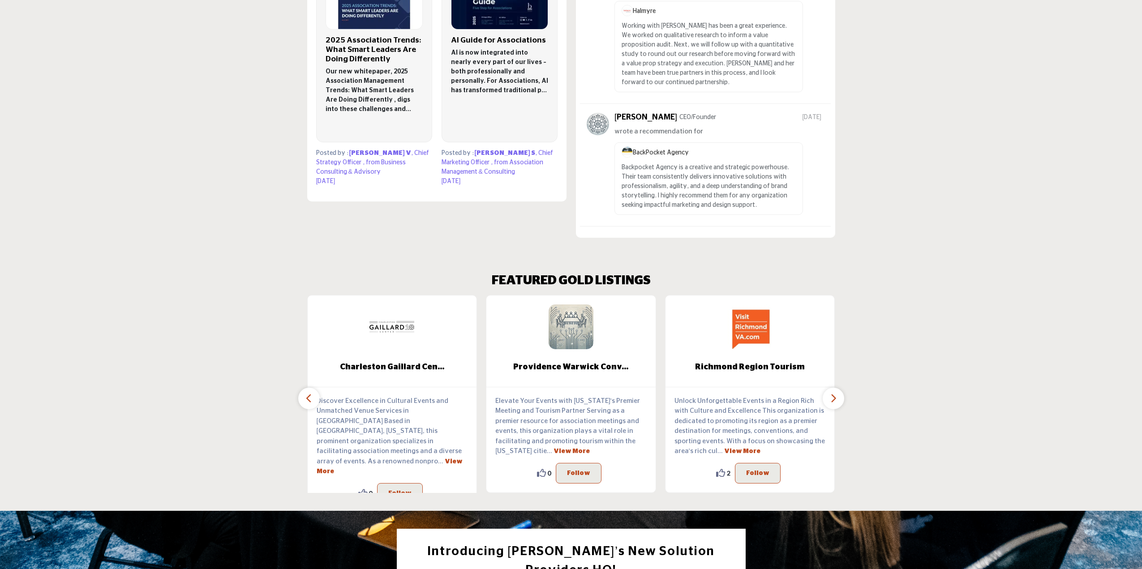
scroll to position [1128, 0]
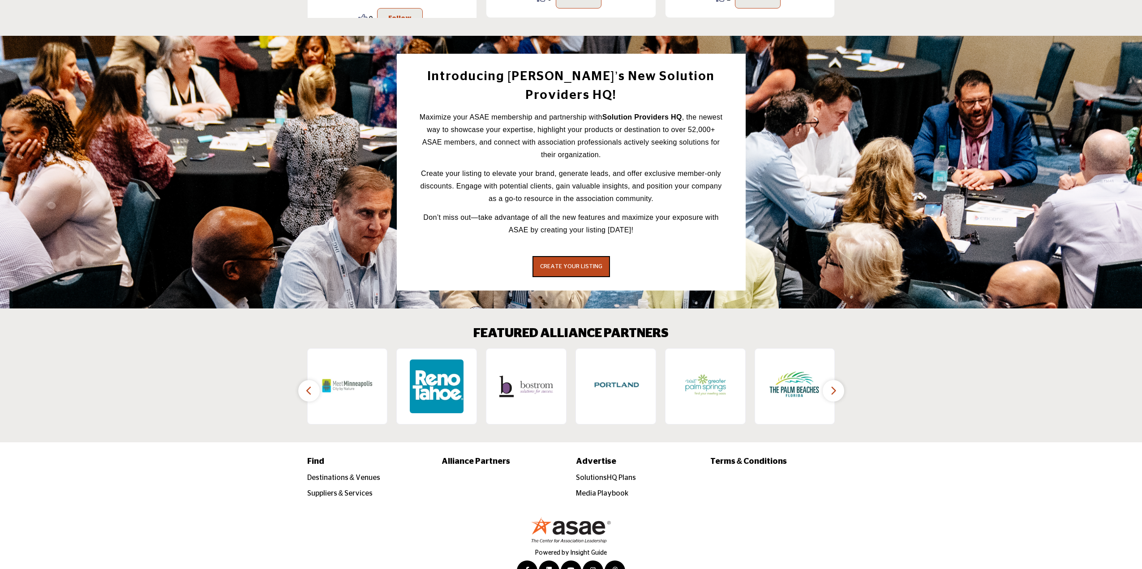
click at [305, 385] on icon "button" at bounding box center [308, 390] width 7 height 11
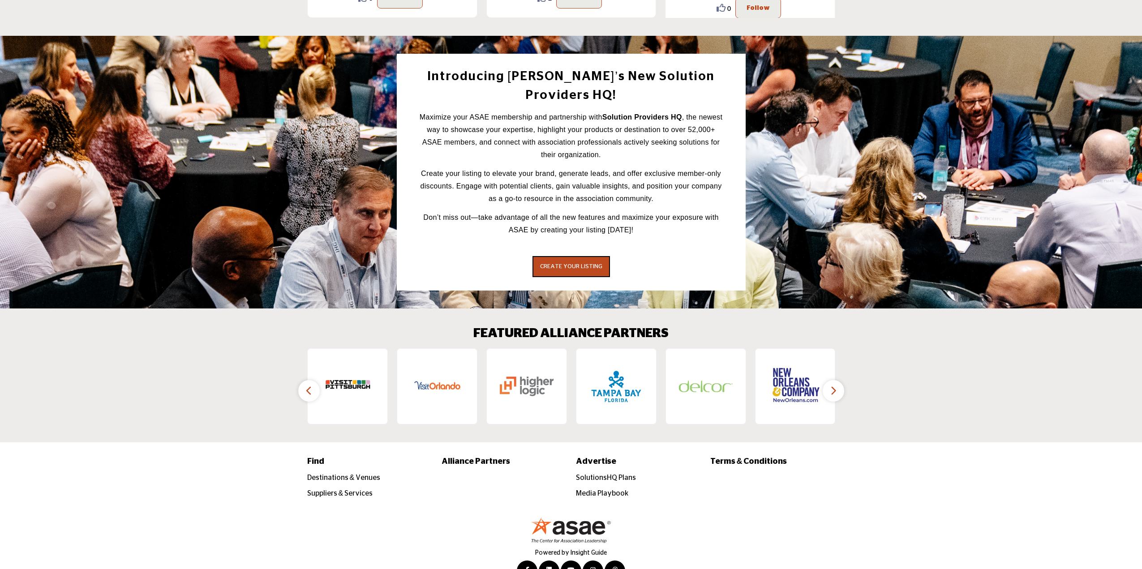
click at [305, 385] on icon "button" at bounding box center [308, 390] width 7 height 11
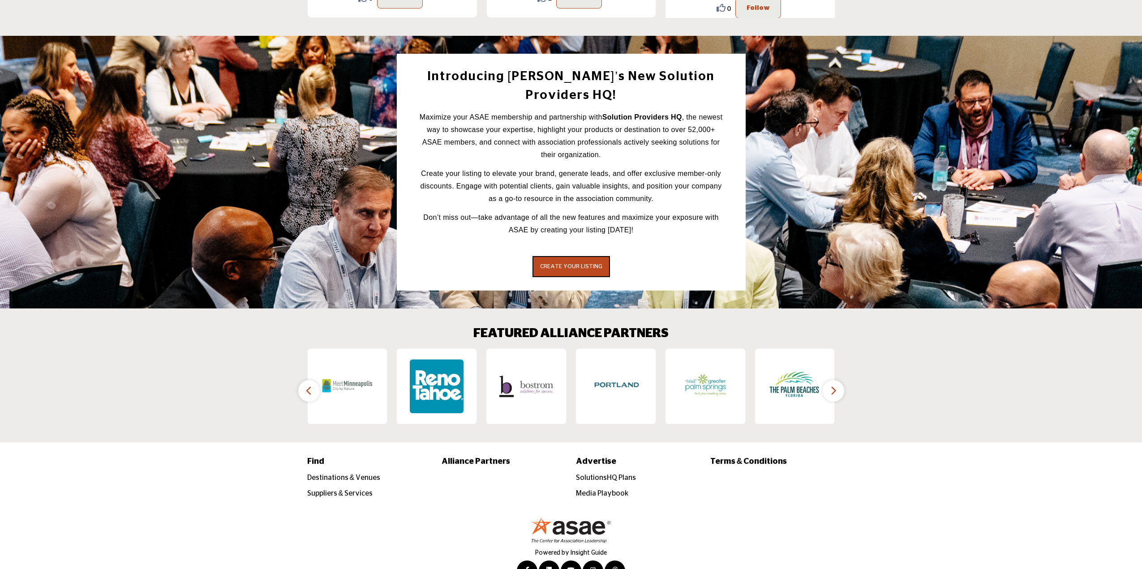
click at [305, 385] on icon "button" at bounding box center [308, 390] width 7 height 11
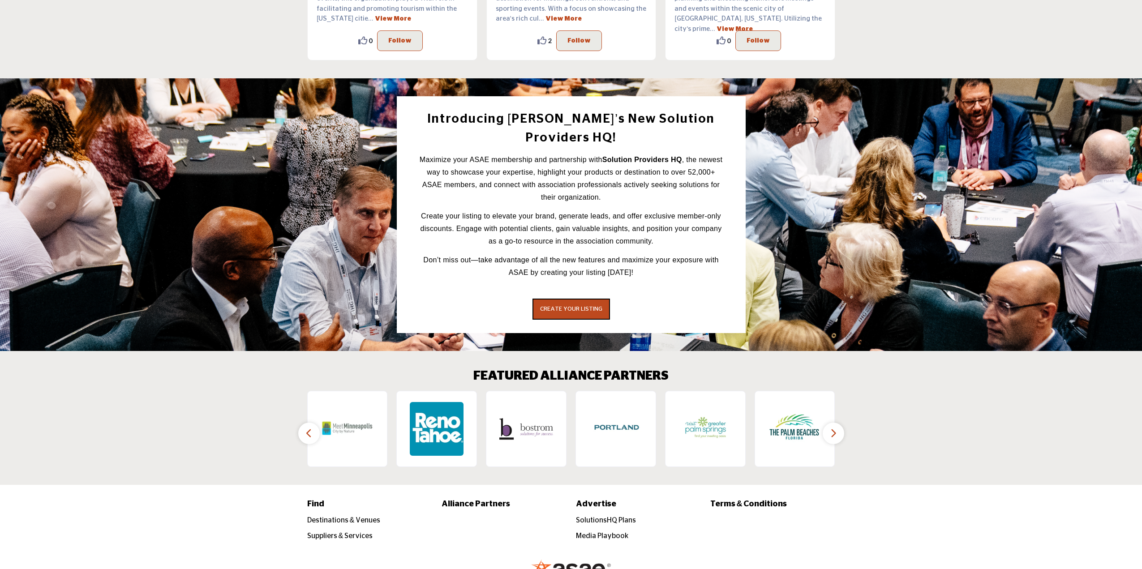
click at [305, 428] on icon "button" at bounding box center [308, 433] width 7 height 11
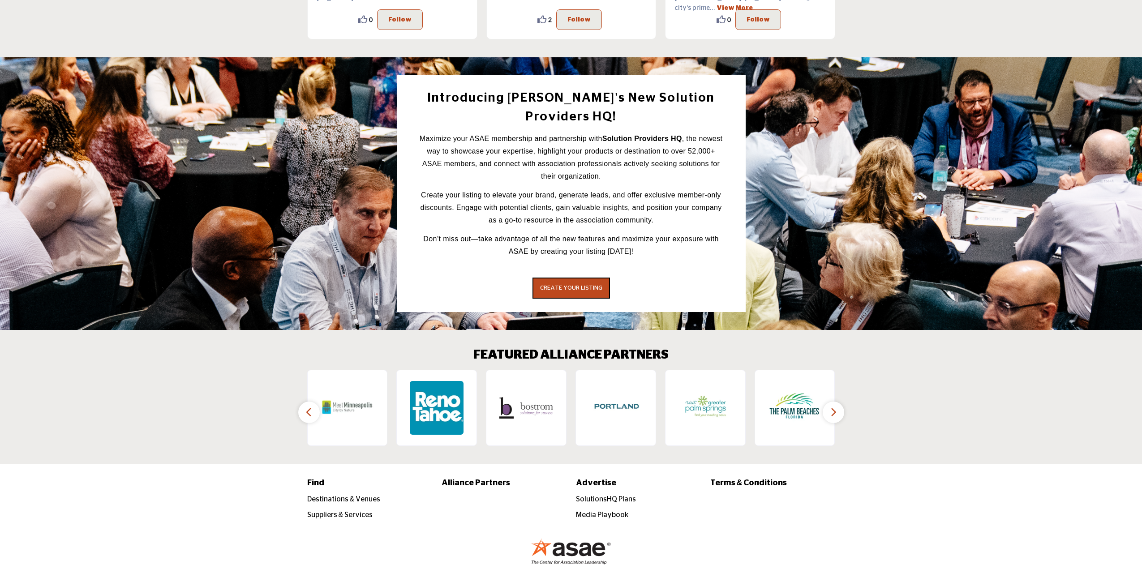
click at [305, 407] on icon "button" at bounding box center [308, 412] width 7 height 11
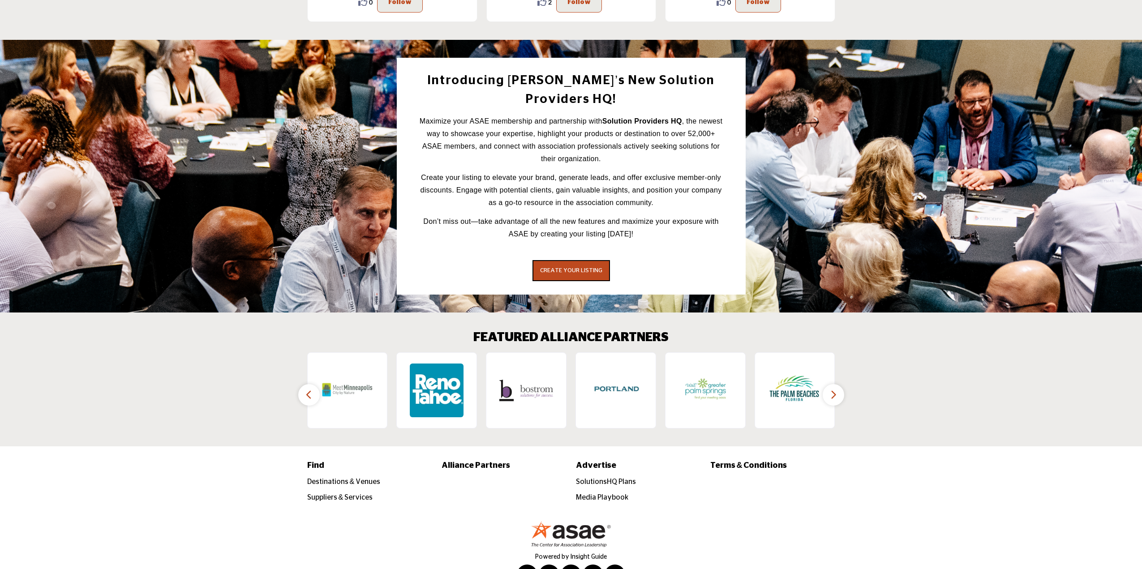
click at [305, 389] on icon "button" at bounding box center [308, 394] width 7 height 11
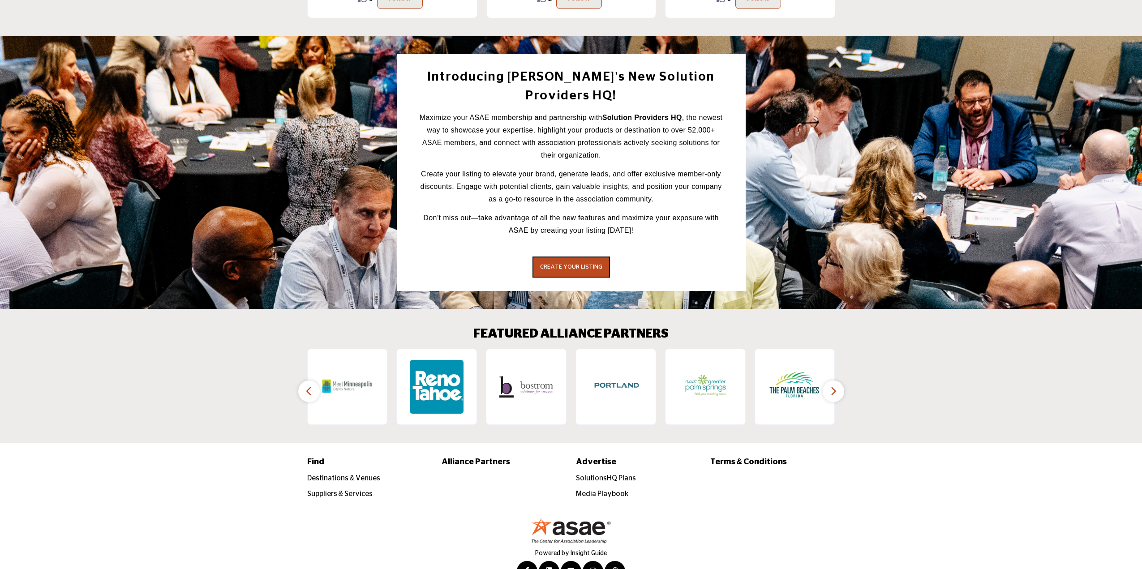
scroll to position [1171, 0]
click at [305, 385] on icon "button" at bounding box center [308, 390] width 7 height 11
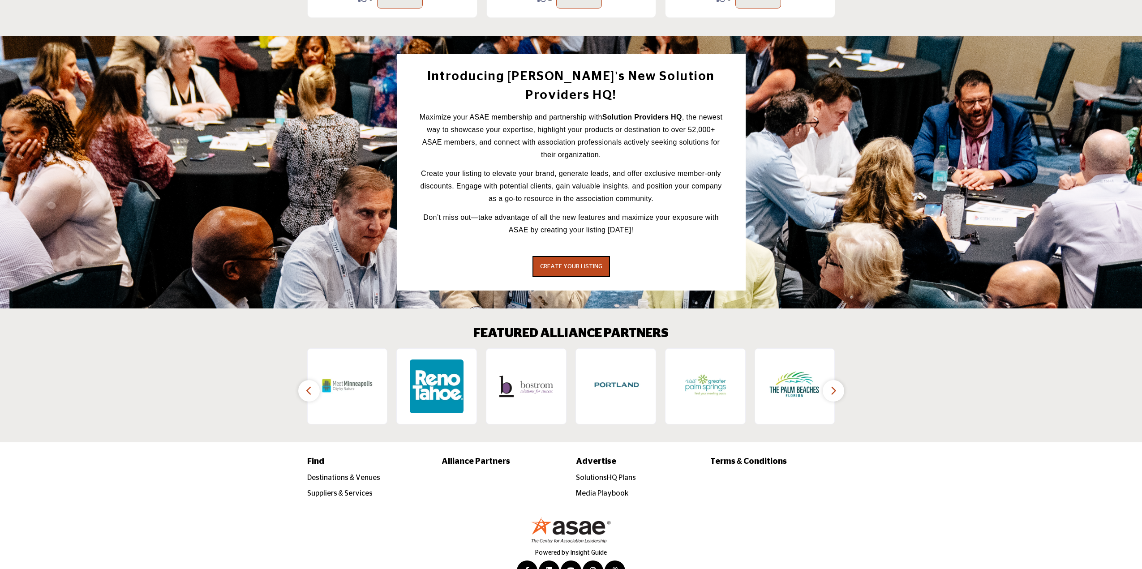
click at [305, 385] on icon "button" at bounding box center [308, 390] width 7 height 11
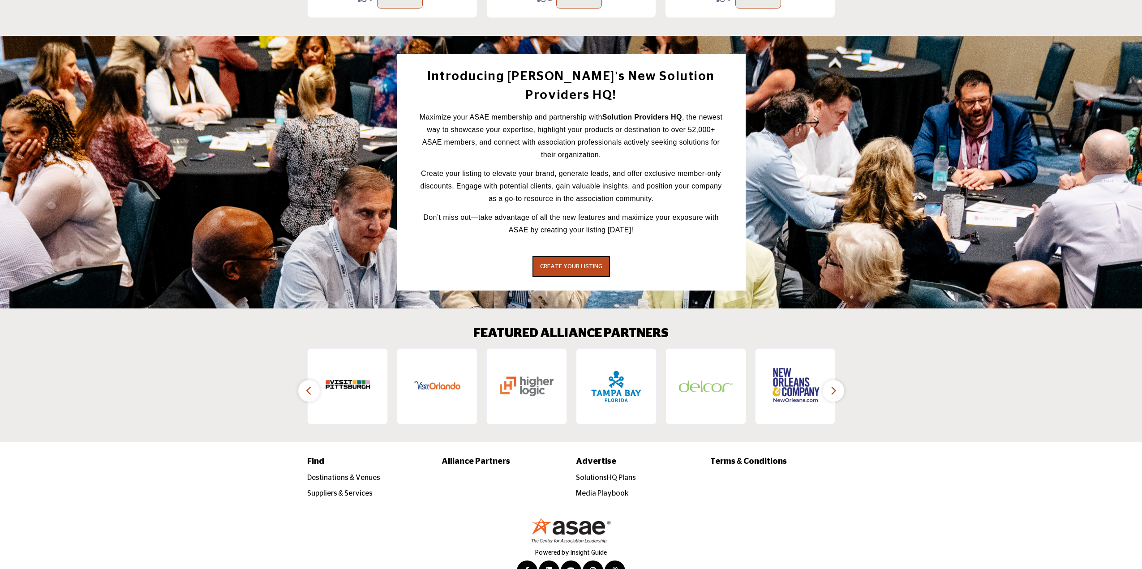
click at [305, 385] on icon "button" at bounding box center [308, 390] width 7 height 11
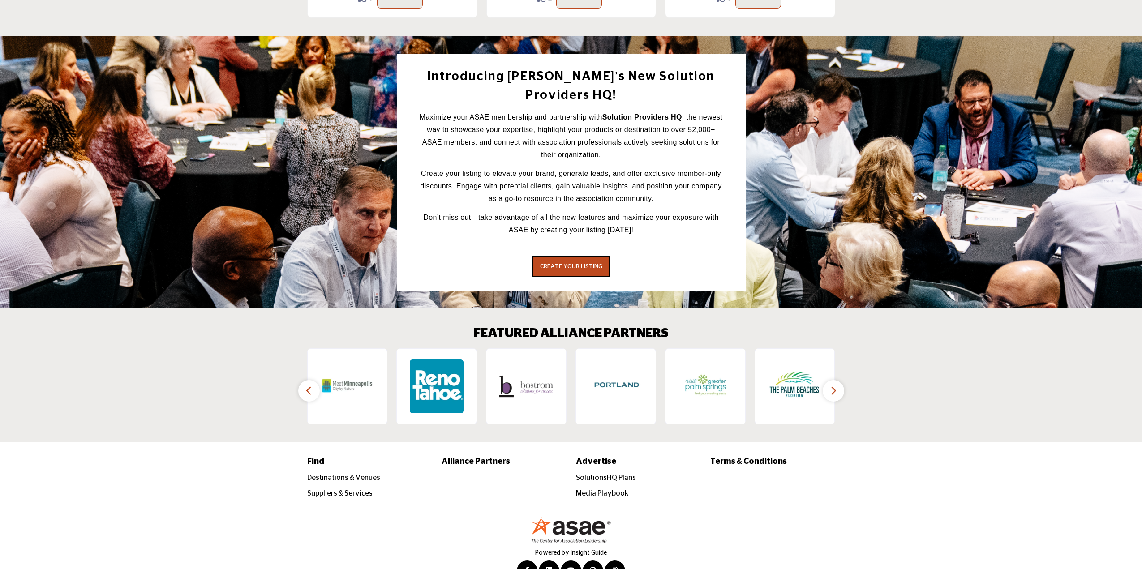
click at [305, 385] on icon "button" at bounding box center [308, 390] width 7 height 11
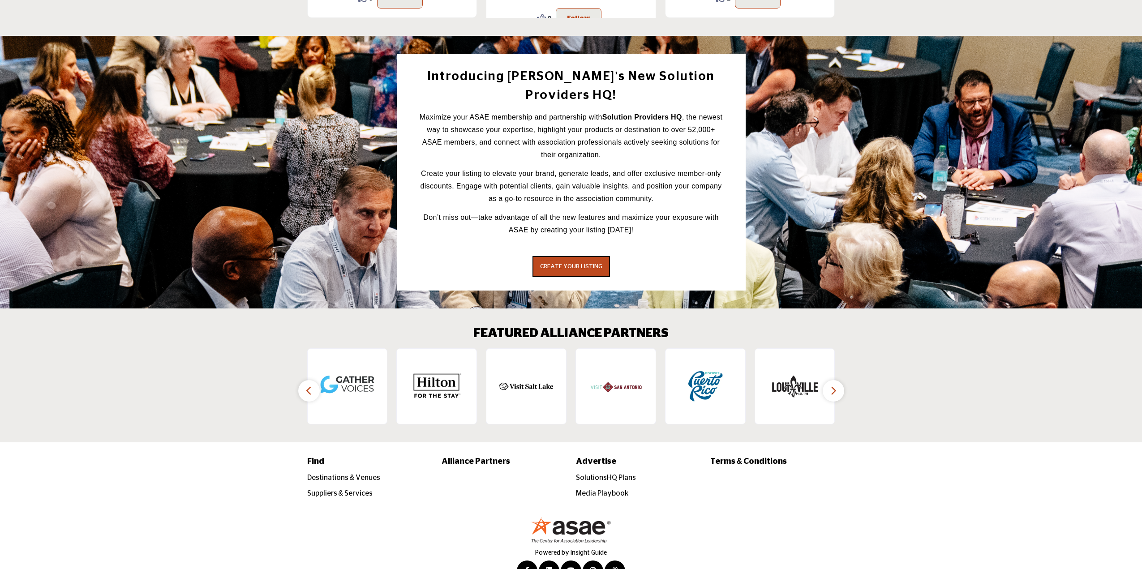
scroll to position [1128, 0]
click at [304, 380] on button "button" at bounding box center [308, 390] width 21 height 21
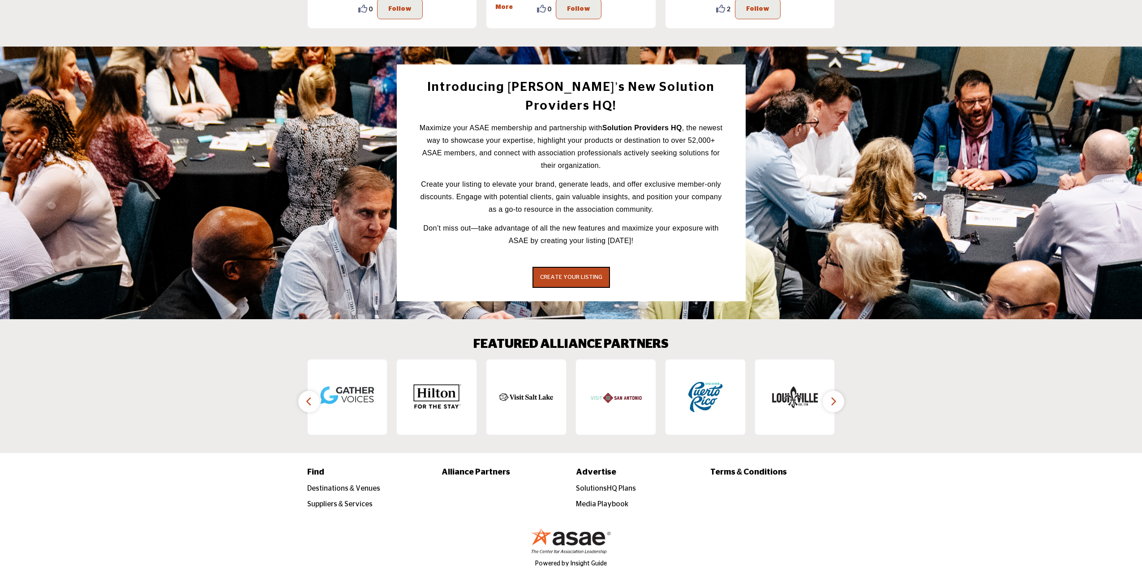
scroll to position [1166, 0]
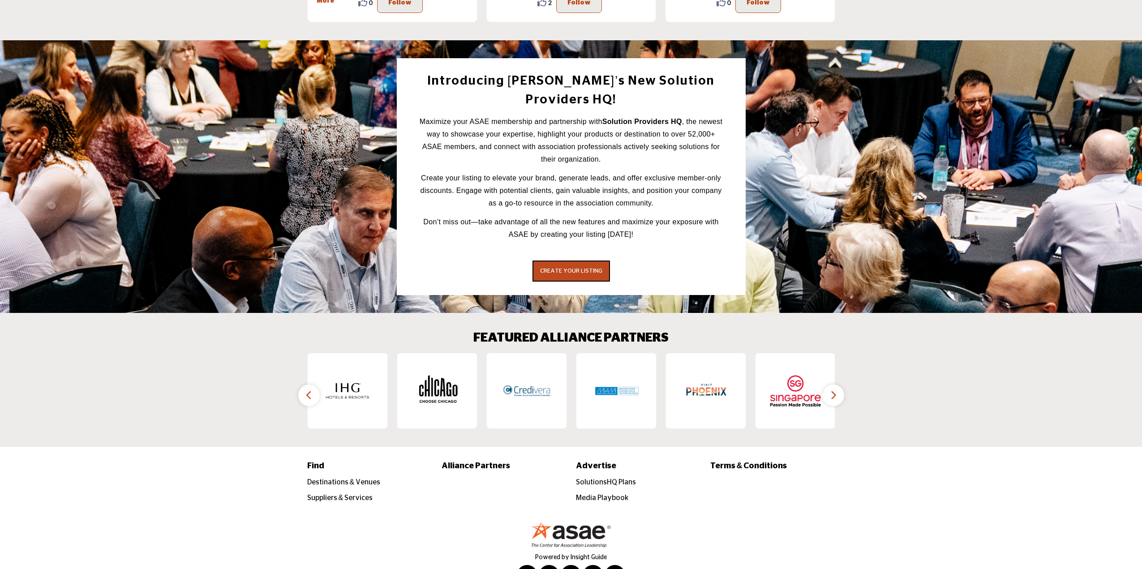
click at [312, 390] on icon "button" at bounding box center [308, 395] width 7 height 11
click at [307, 390] on icon "button" at bounding box center [308, 395] width 7 height 11
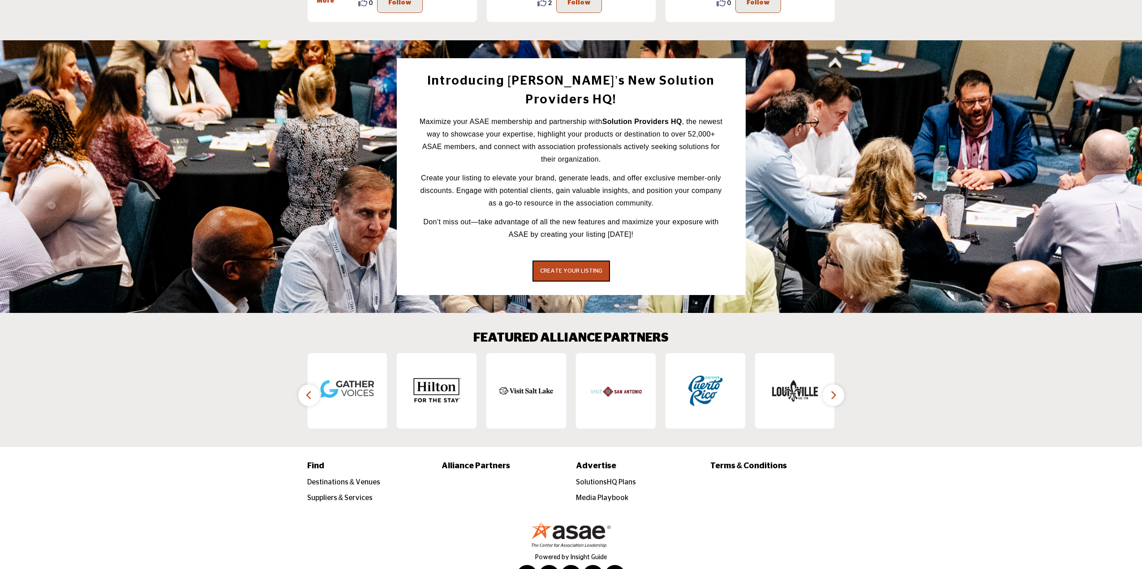
click at [307, 390] on icon "button" at bounding box center [308, 395] width 7 height 11
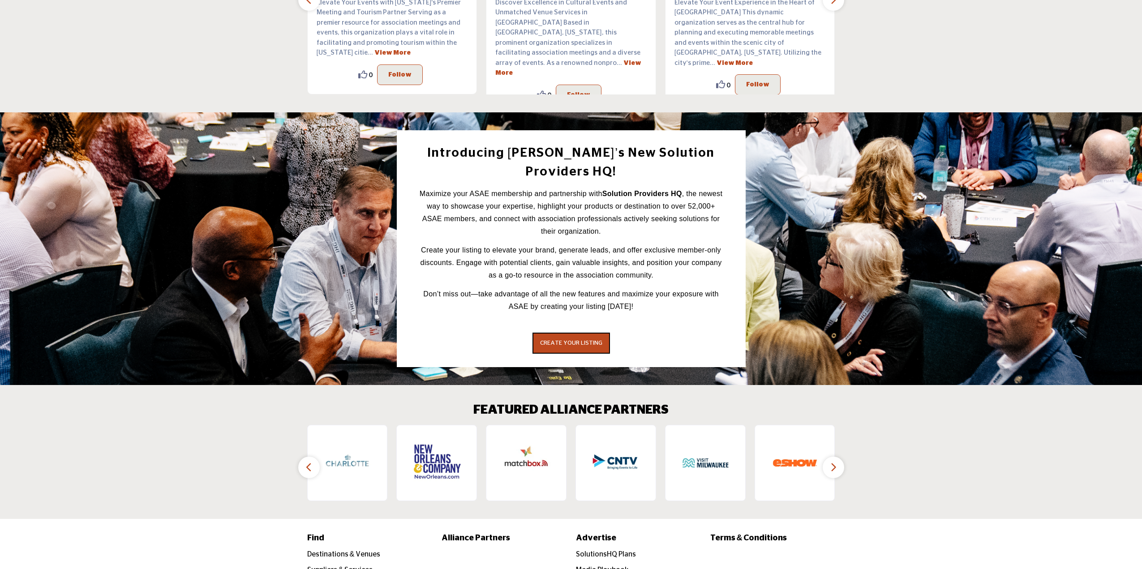
scroll to position [1128, 0]
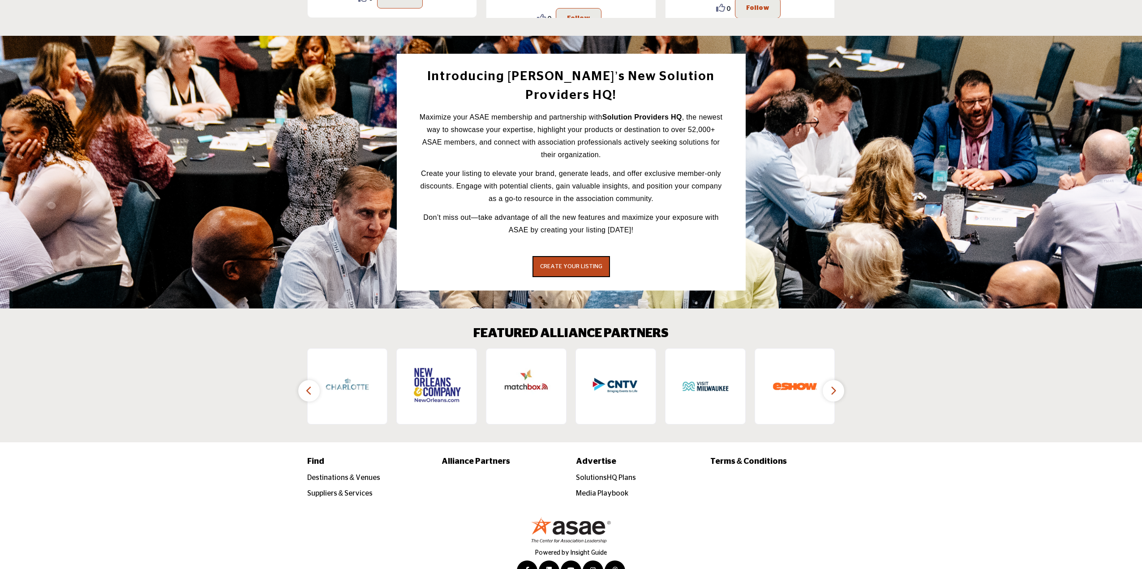
click at [312, 385] on icon "button" at bounding box center [308, 390] width 7 height 11
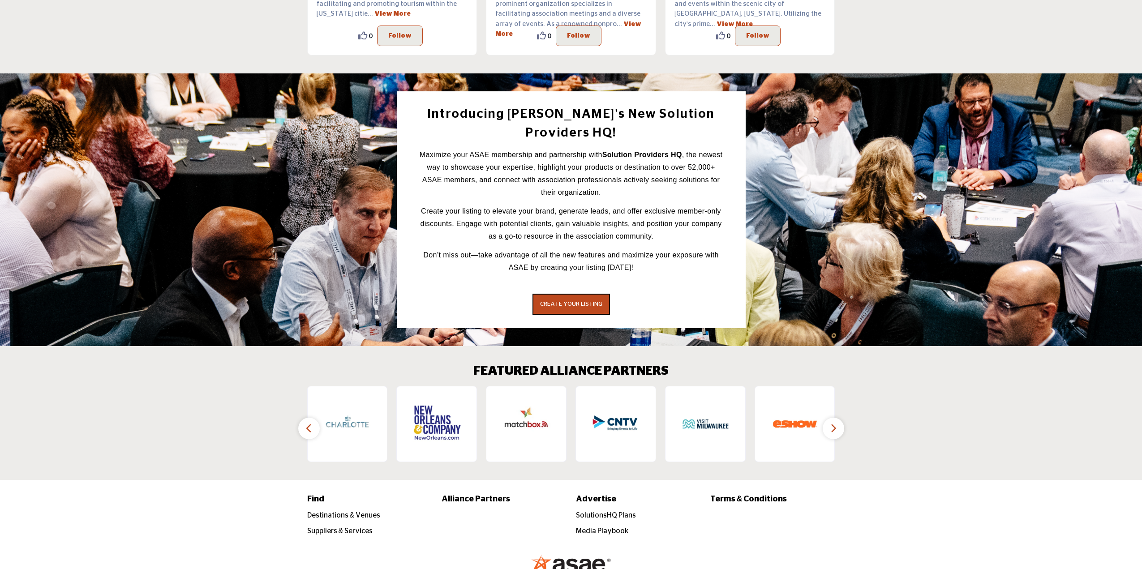
click at [312, 423] on icon "button" at bounding box center [308, 428] width 7 height 11
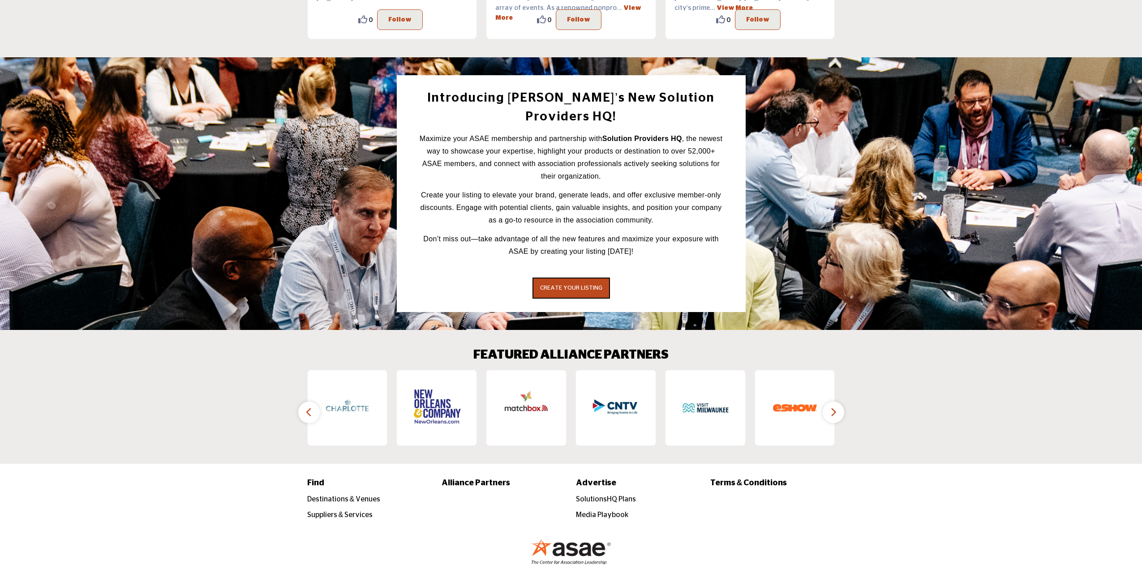
click at [312, 407] on icon "button" at bounding box center [308, 412] width 7 height 11
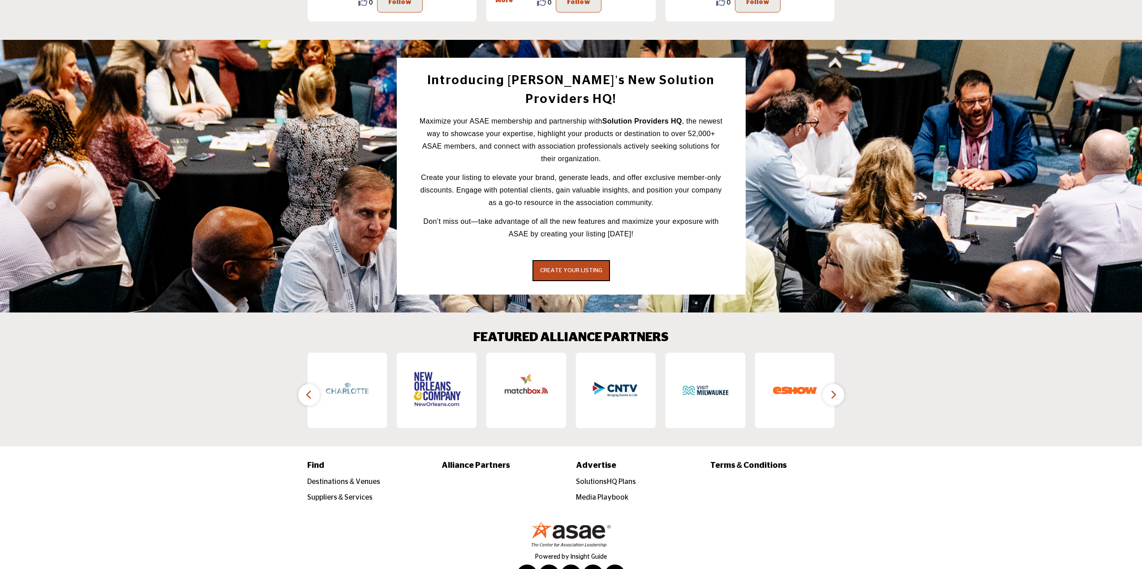
scroll to position [1171, 0]
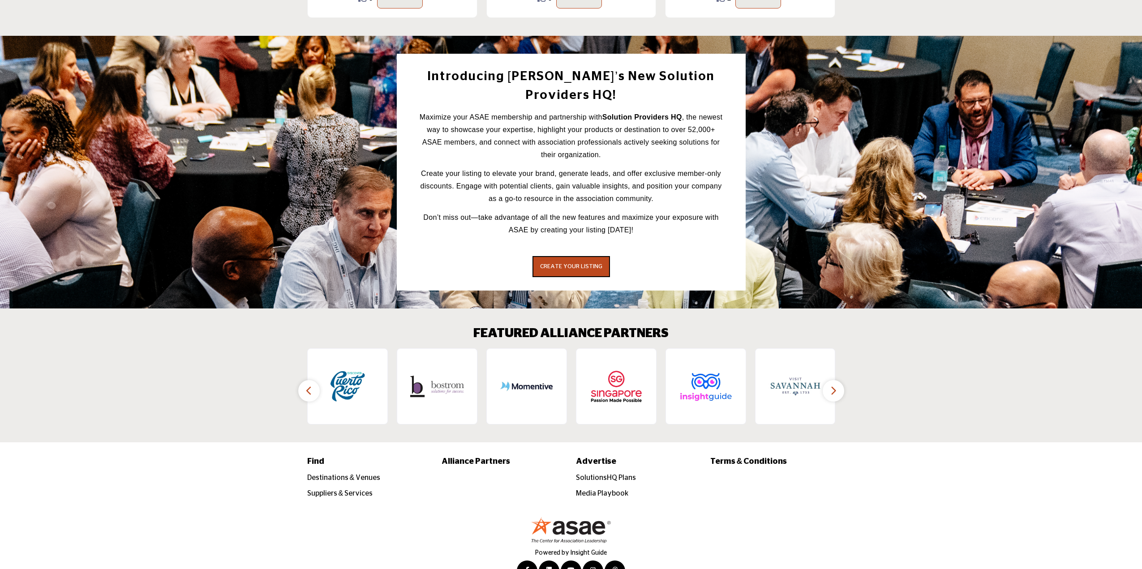
click at [836, 385] on icon "button" at bounding box center [833, 390] width 7 height 11
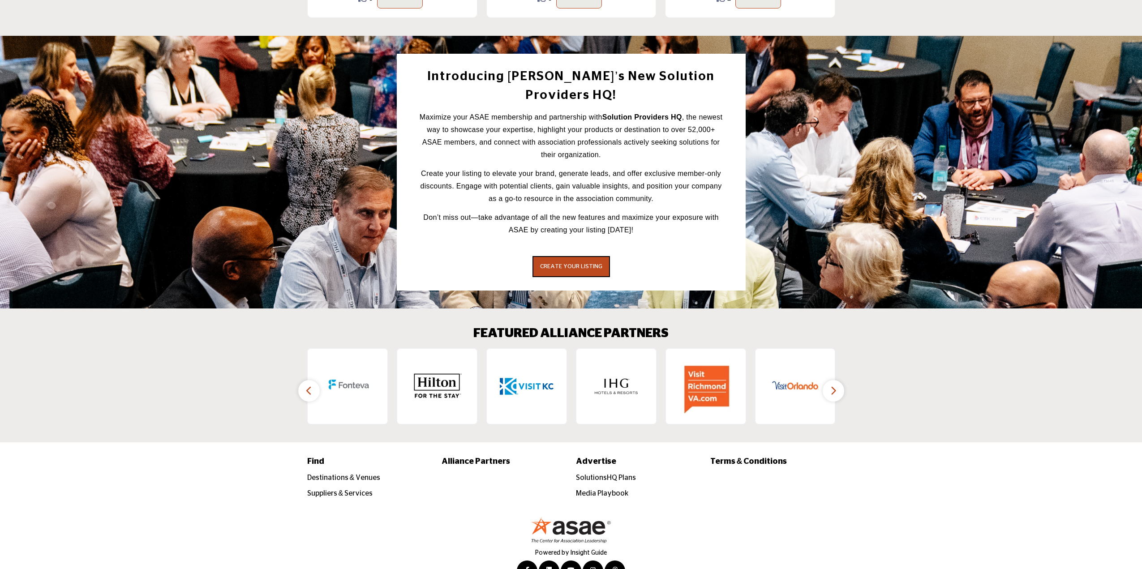
click at [836, 385] on icon "button" at bounding box center [833, 390] width 7 height 11
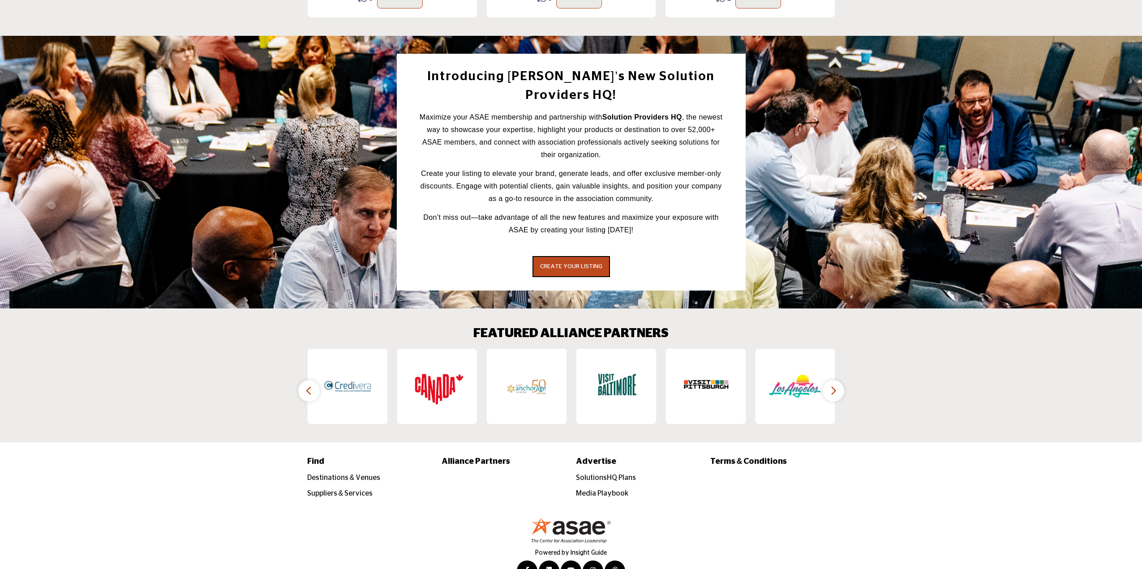
click at [838, 380] on button "button" at bounding box center [833, 390] width 21 height 21
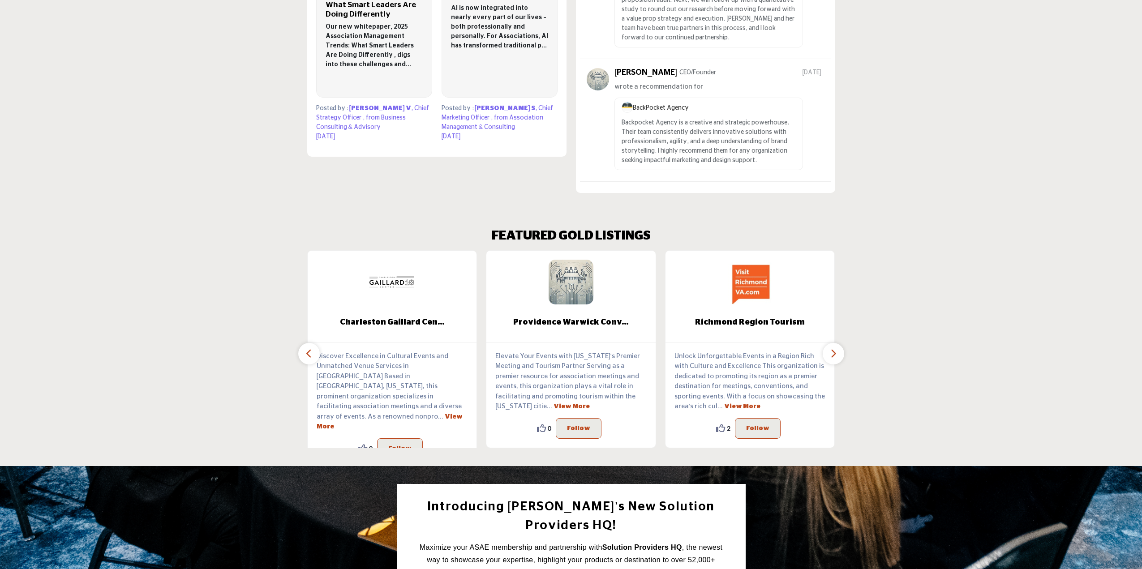
scroll to position [1128, 0]
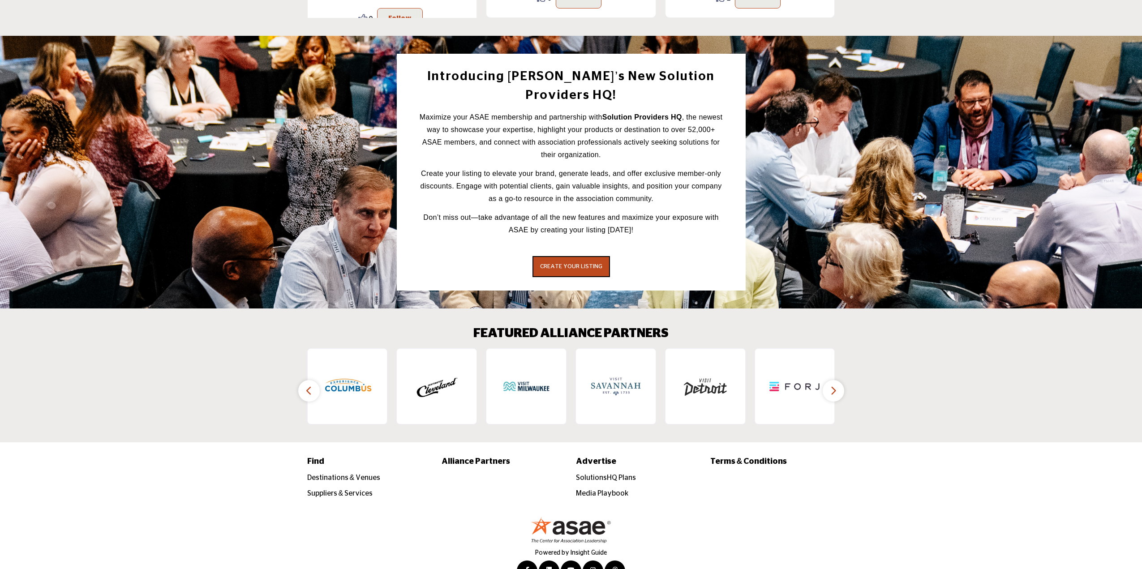
click at [836, 385] on icon "button" at bounding box center [833, 390] width 7 height 11
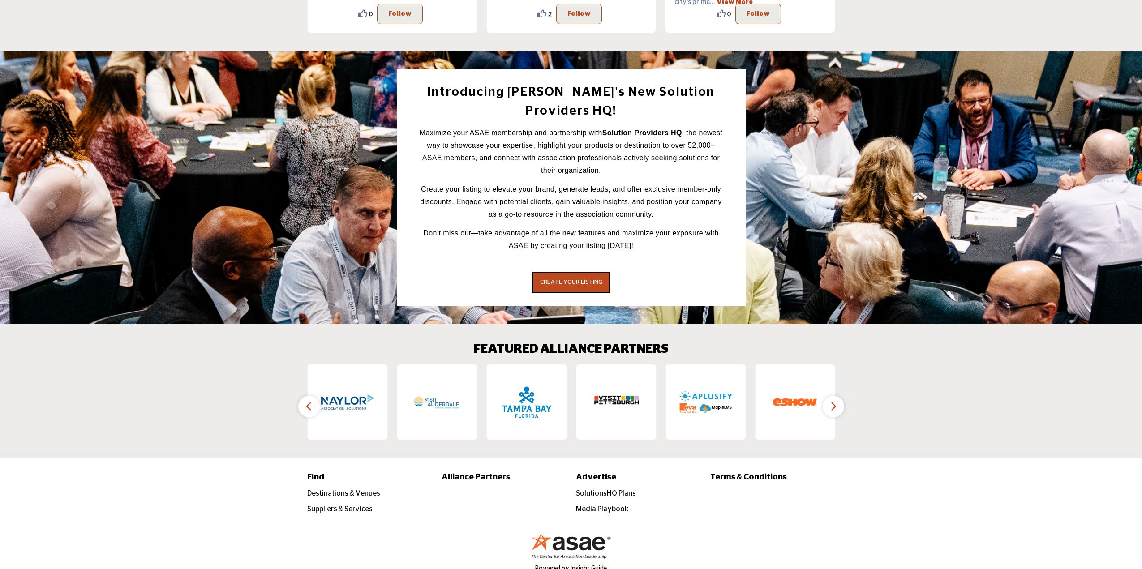
click at [836, 401] on icon "button" at bounding box center [833, 406] width 7 height 11
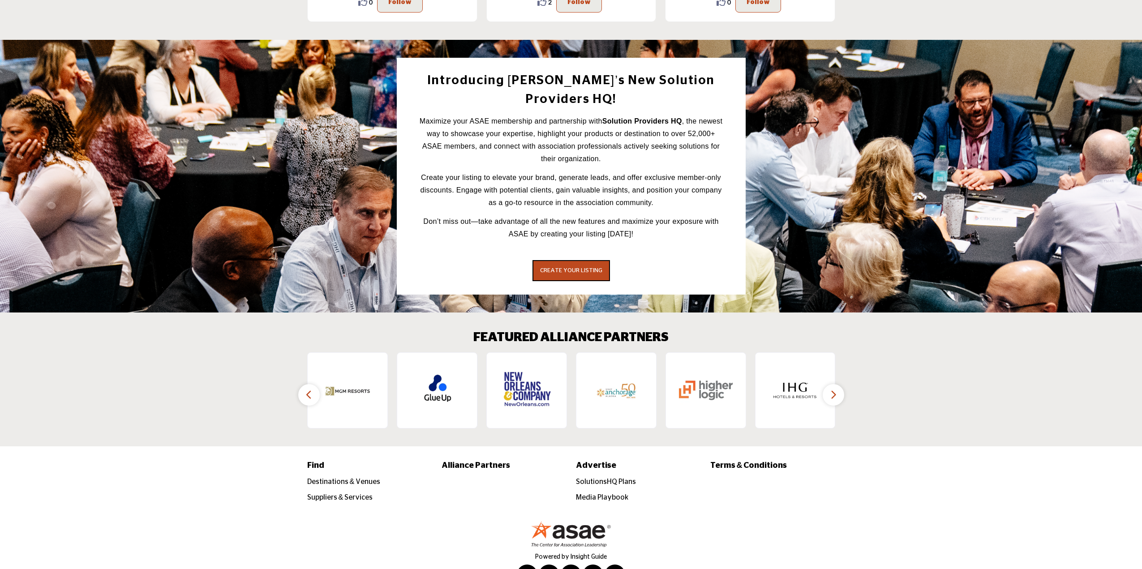
scroll to position [1171, 0]
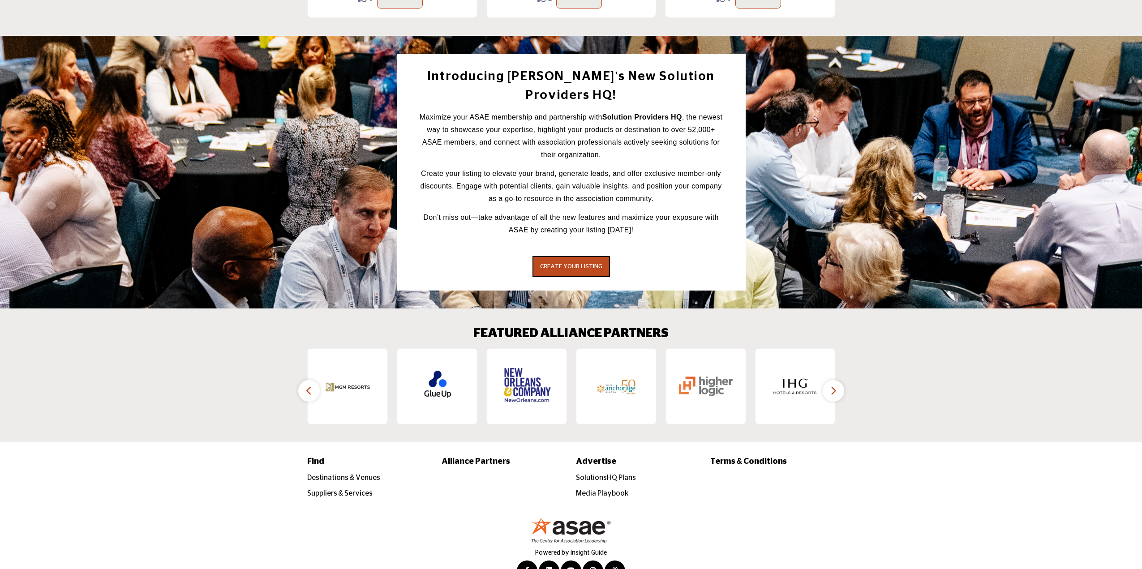
click at [836, 385] on icon "button" at bounding box center [833, 390] width 7 height 11
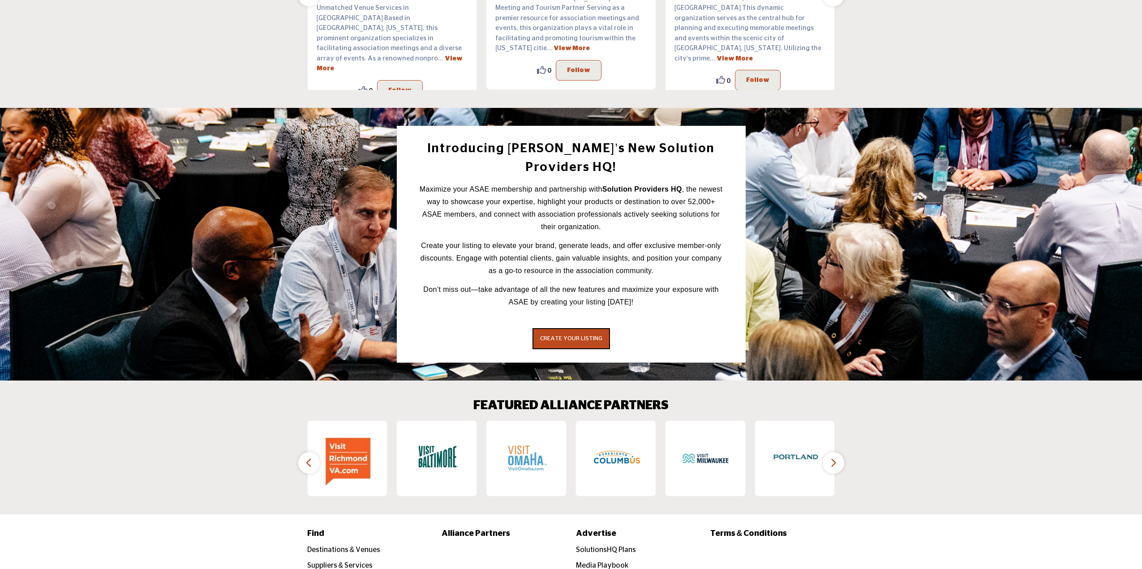
scroll to position [1128, 0]
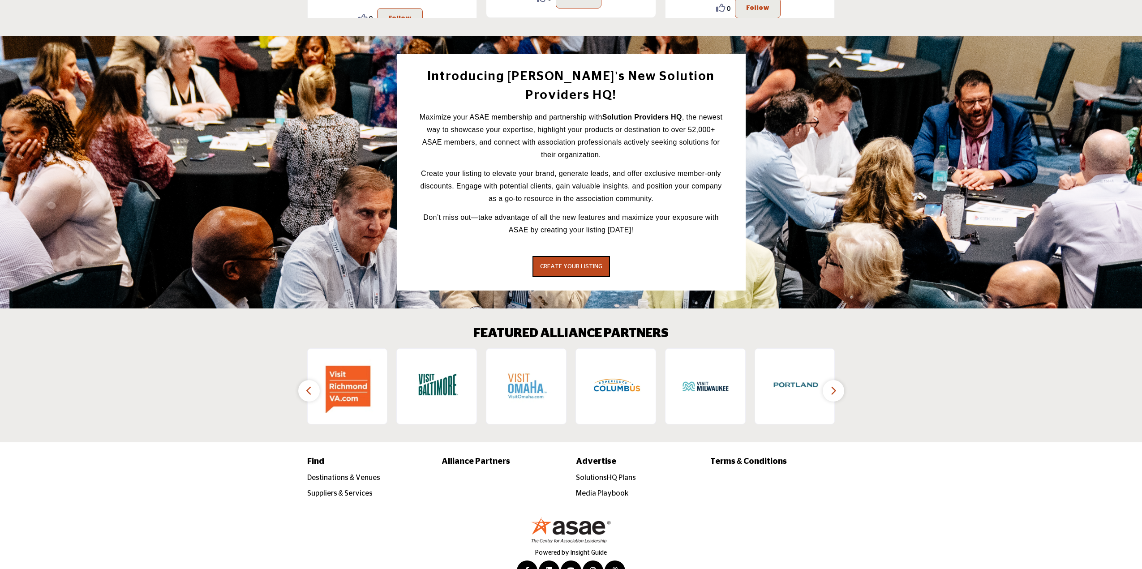
click at [836, 385] on icon "button" at bounding box center [833, 390] width 7 height 11
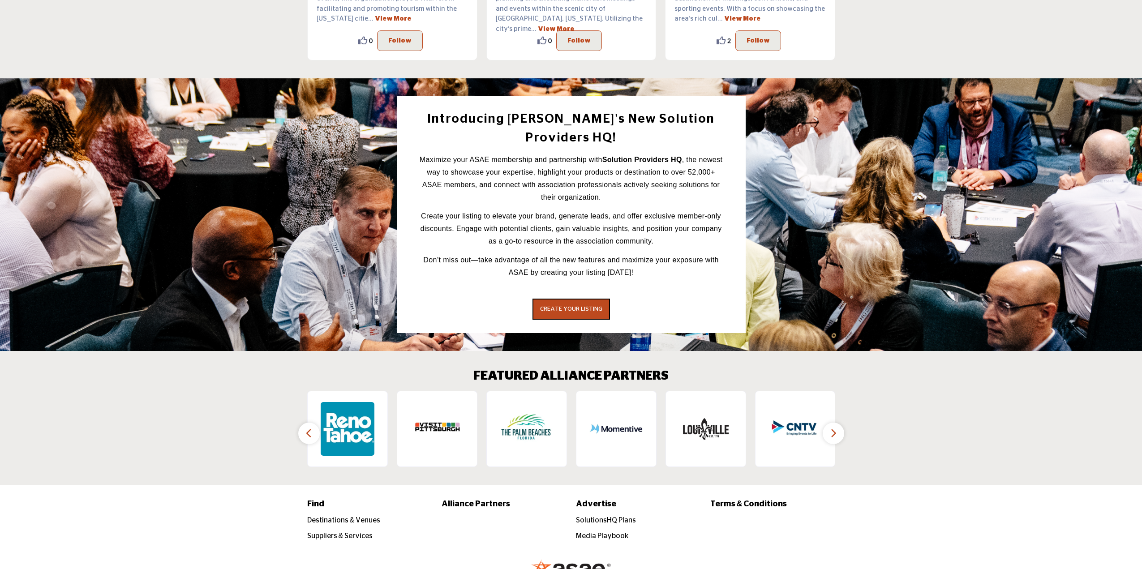
click at [837, 423] on button "button" at bounding box center [833, 433] width 21 height 21
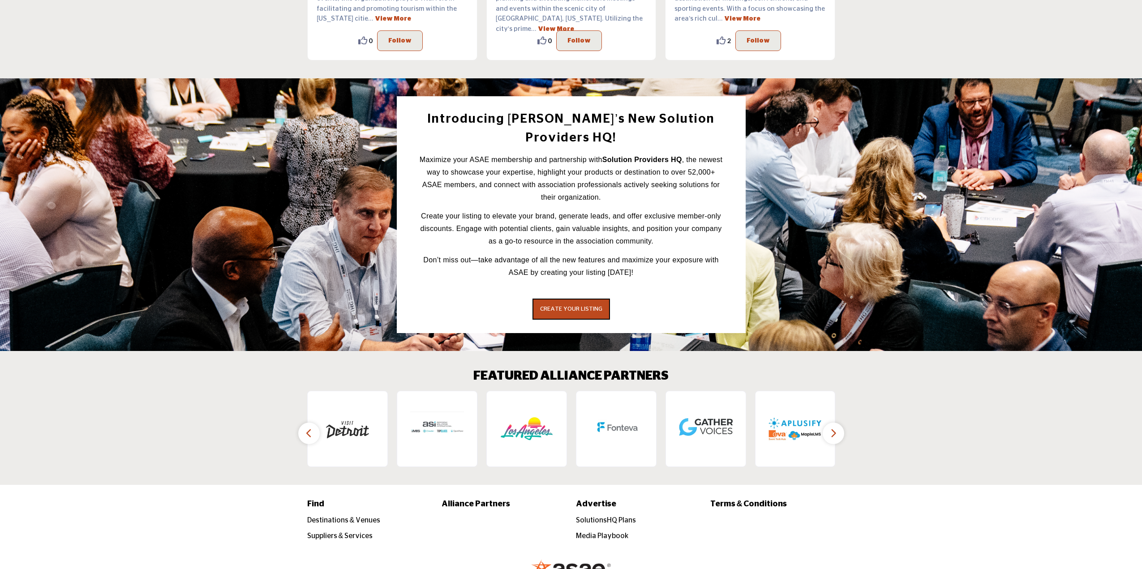
click at [837, 423] on button "button" at bounding box center [833, 433] width 21 height 21
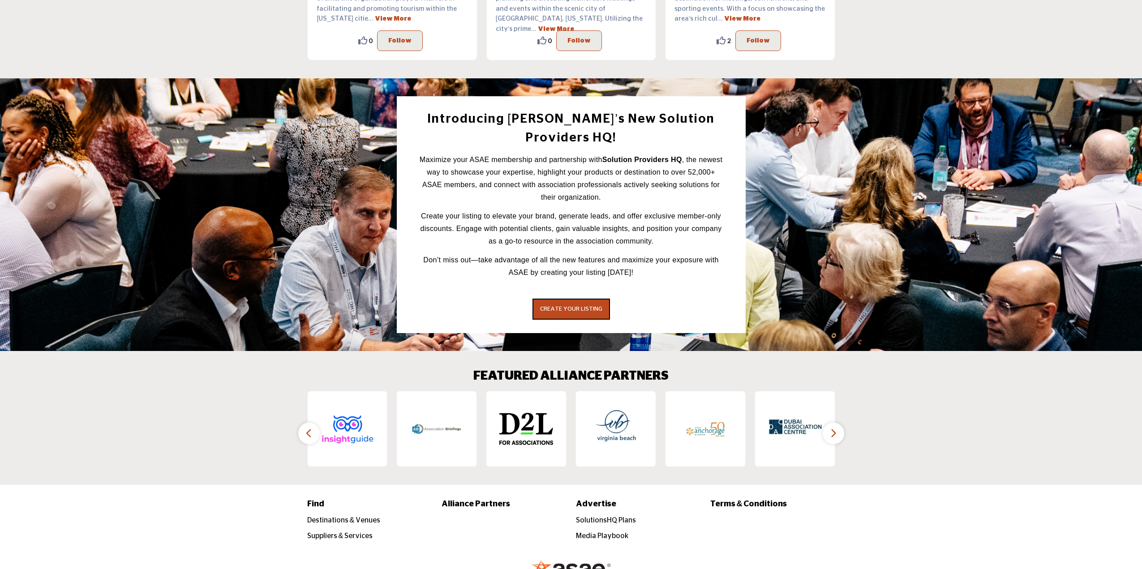
click at [837, 423] on button "button" at bounding box center [833, 433] width 21 height 21
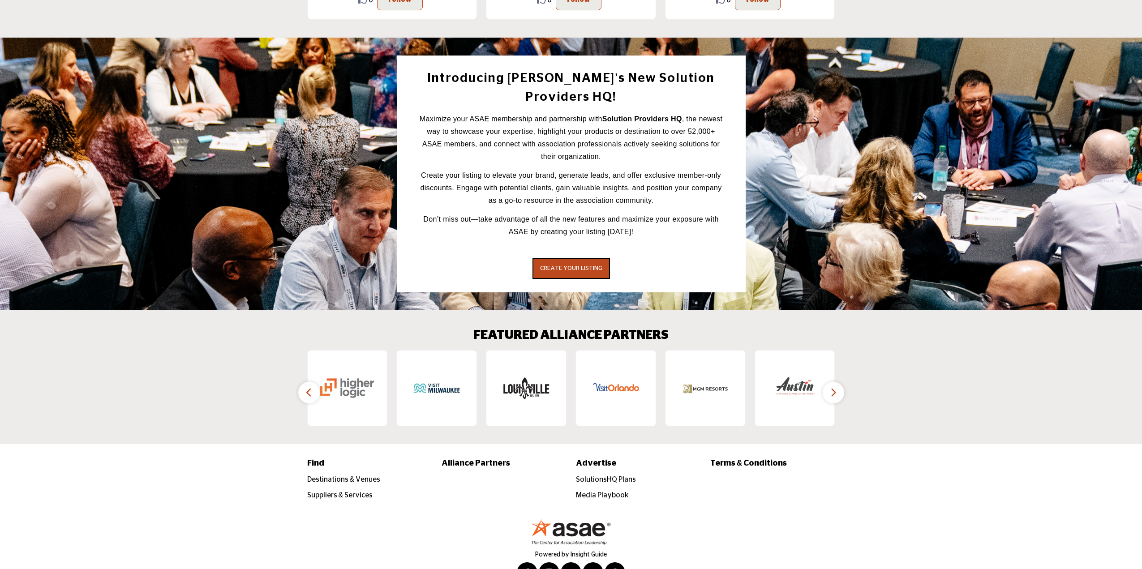
scroll to position [1171, 0]
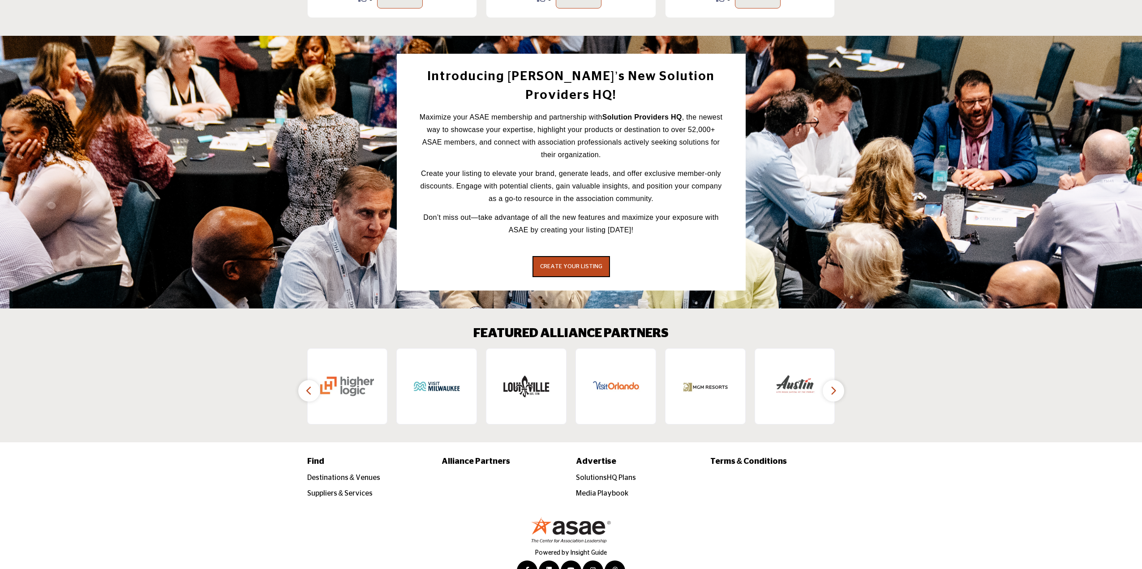
click at [827, 380] on button "button" at bounding box center [833, 390] width 21 height 21
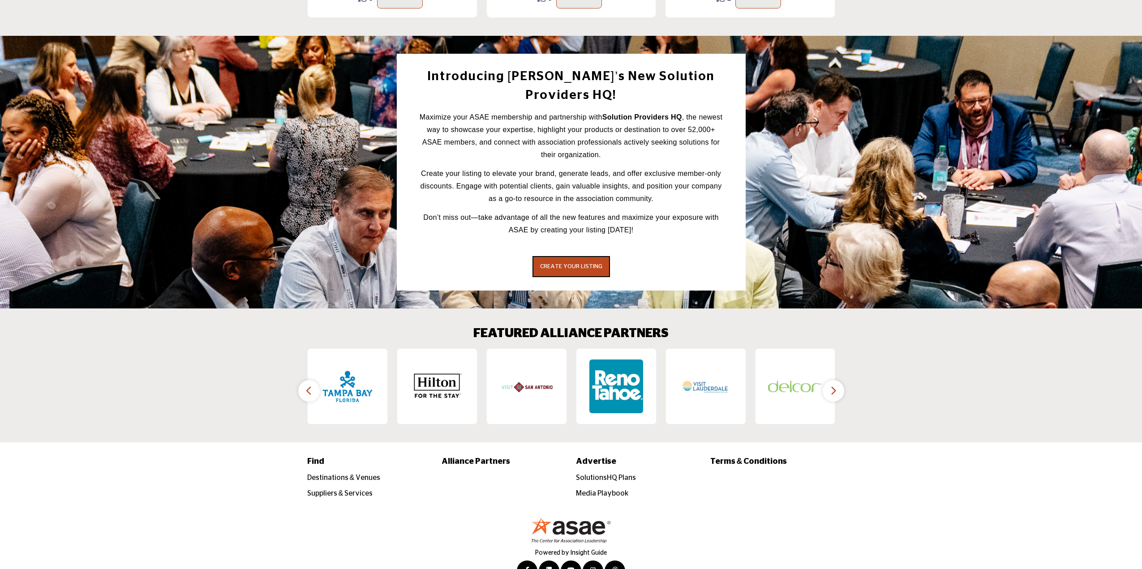
click at [827, 380] on button "button" at bounding box center [833, 390] width 21 height 21
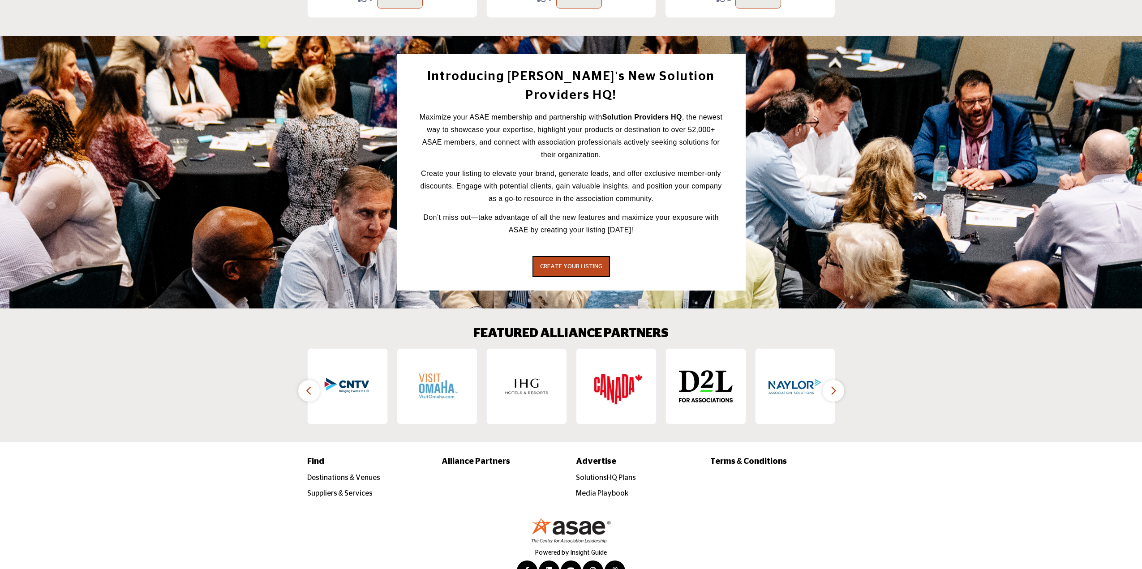
click at [827, 380] on button "button" at bounding box center [833, 390] width 21 height 21
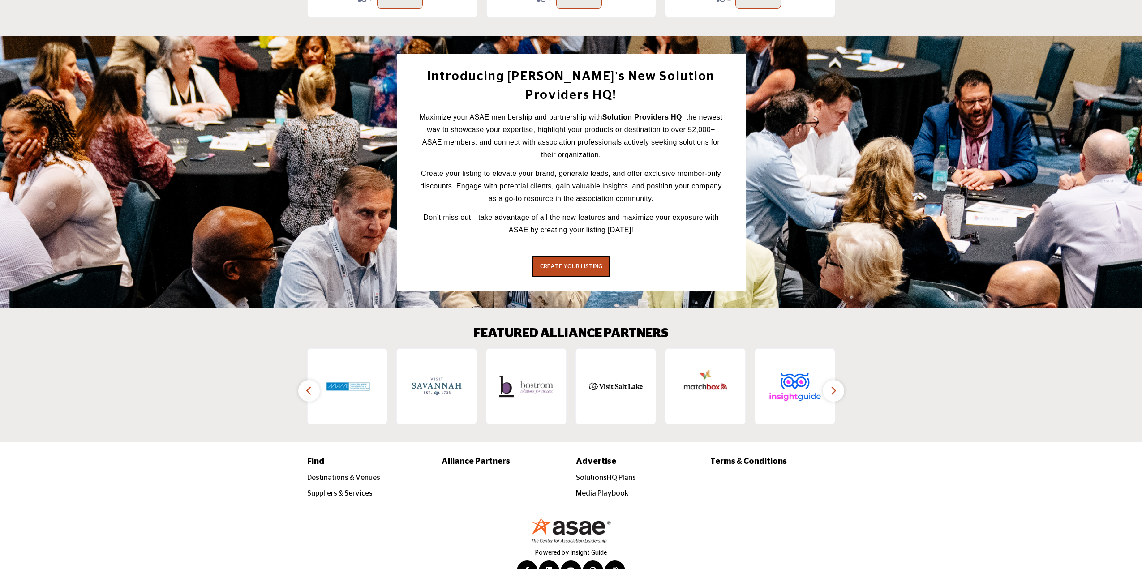
click at [827, 380] on button "button" at bounding box center [833, 390] width 21 height 21
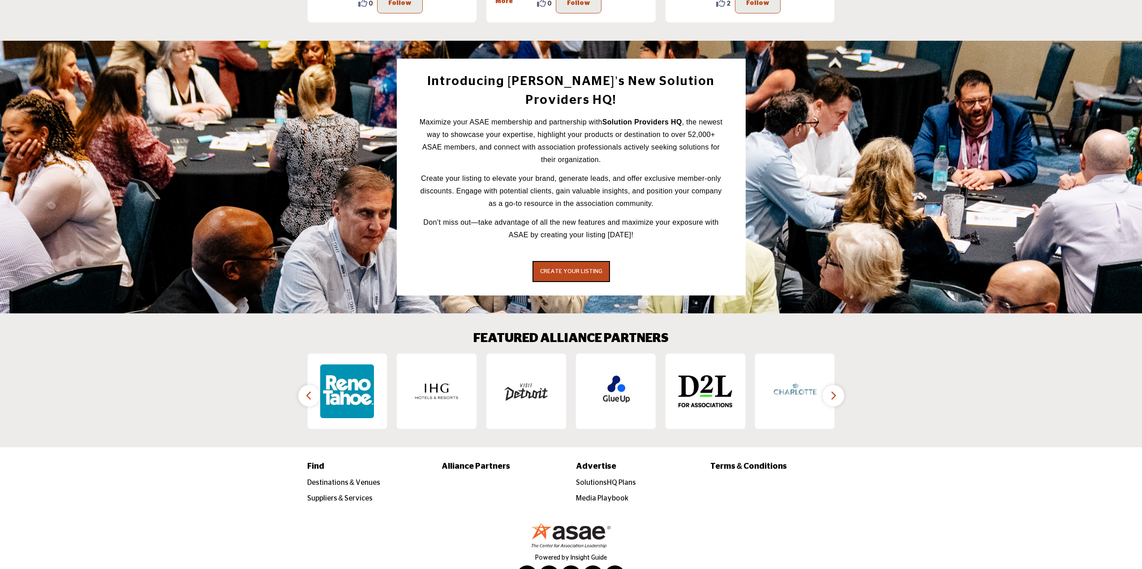
scroll to position [1171, 0]
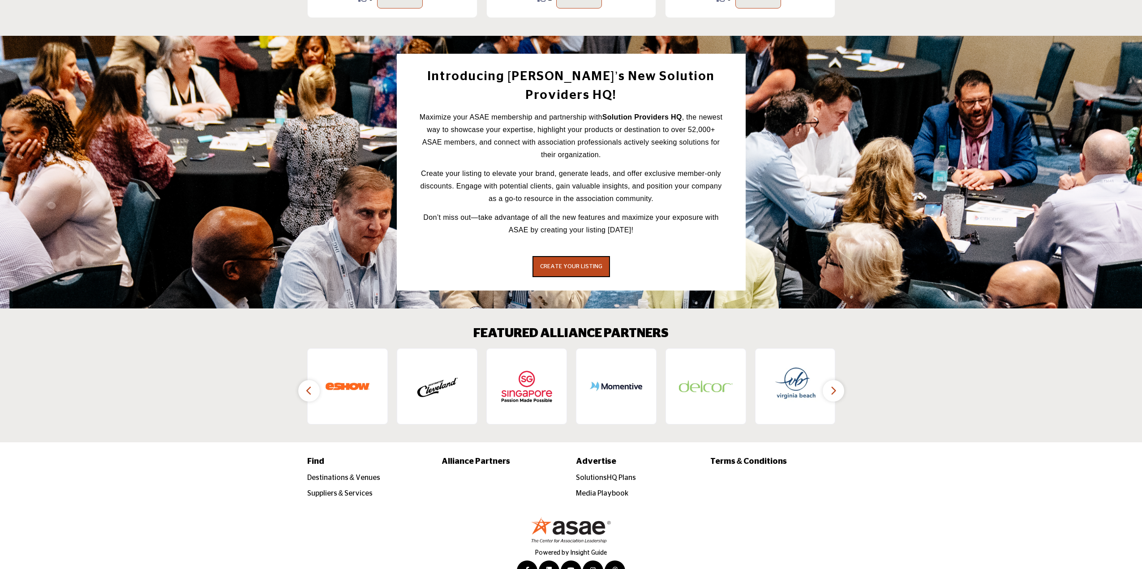
click at [315, 380] on button "button" at bounding box center [308, 390] width 21 height 21
click at [305, 385] on icon "button" at bounding box center [308, 390] width 7 height 11
click at [313, 380] on button "button" at bounding box center [308, 390] width 21 height 21
click at [311, 385] on icon "button" at bounding box center [308, 390] width 7 height 11
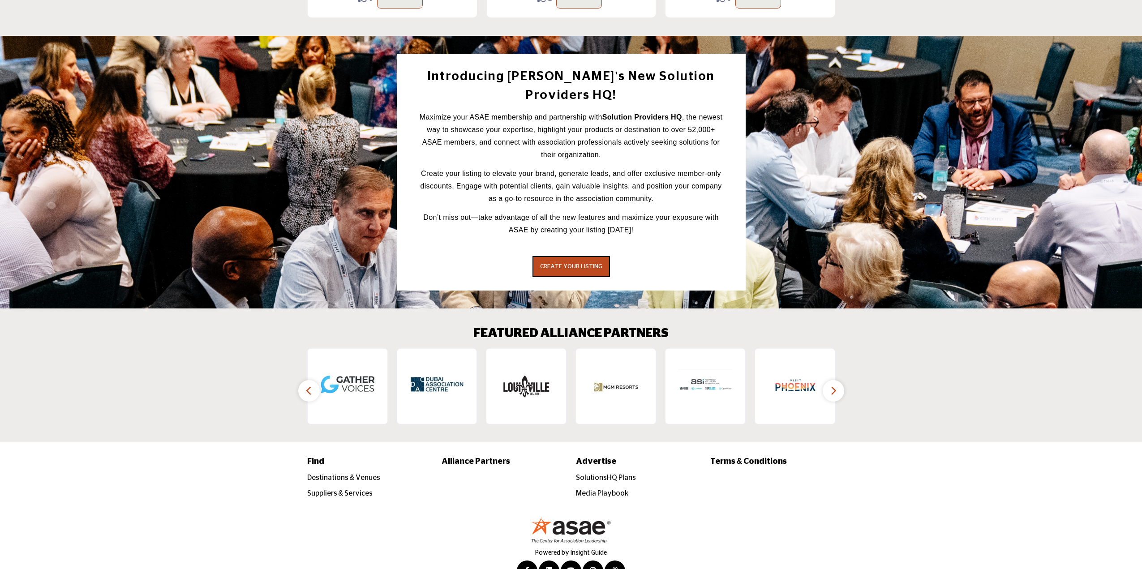
click at [311, 385] on icon "button" at bounding box center [308, 390] width 7 height 11
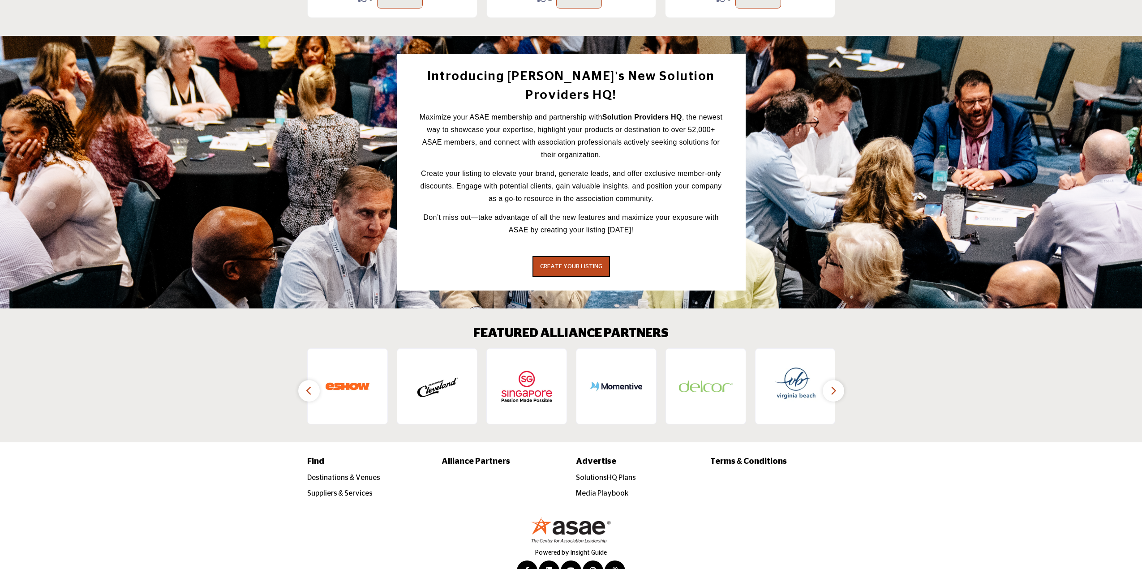
click at [311, 385] on icon "button" at bounding box center [308, 390] width 7 height 11
